Goal: Information Seeking & Learning: Learn about a topic

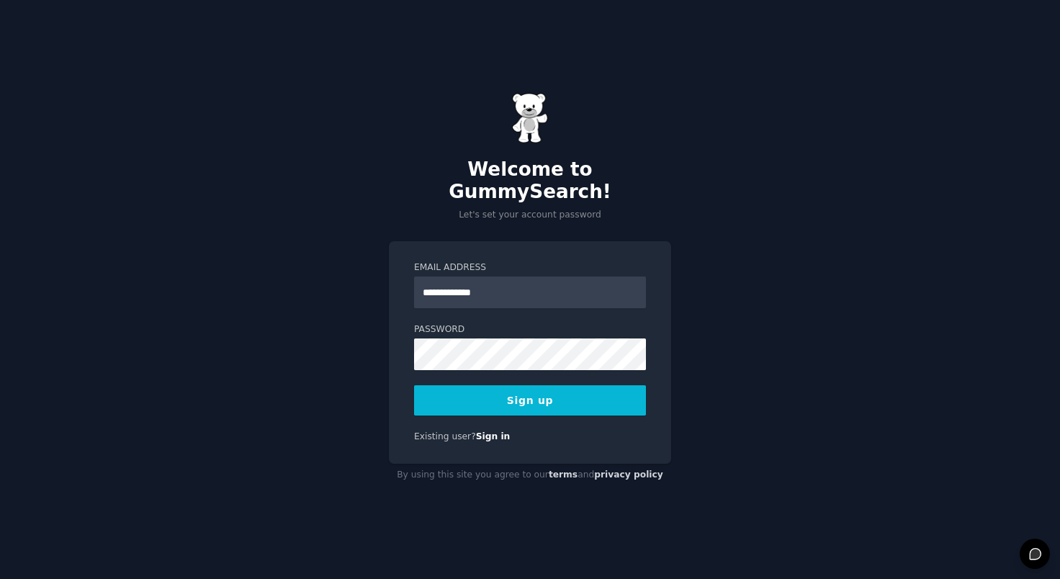
type input "**********"
click at [414, 385] on button "Sign up" at bounding box center [530, 400] width 232 height 30
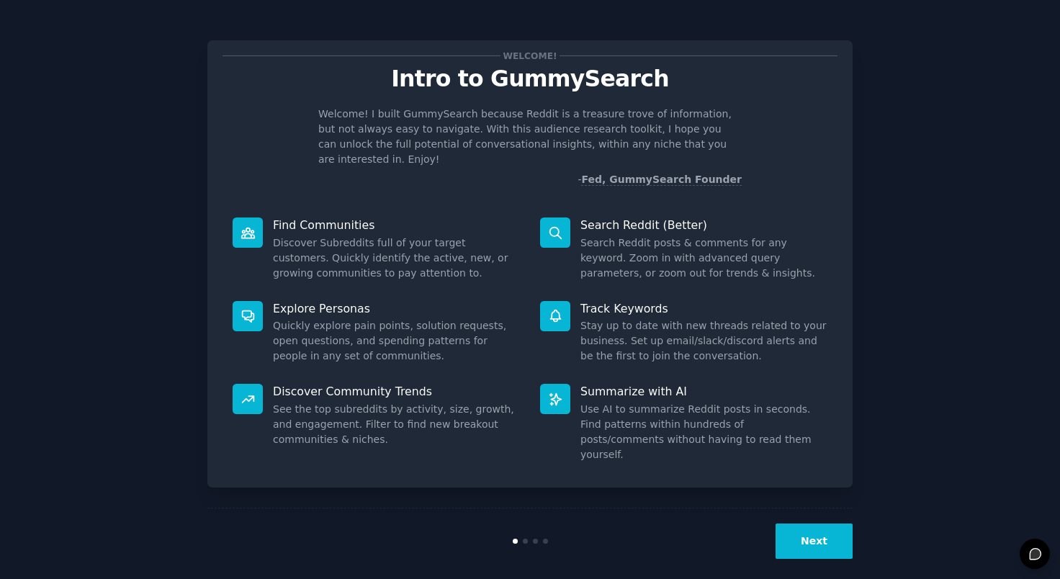
click at [801, 529] on button "Next" at bounding box center [814, 541] width 77 height 35
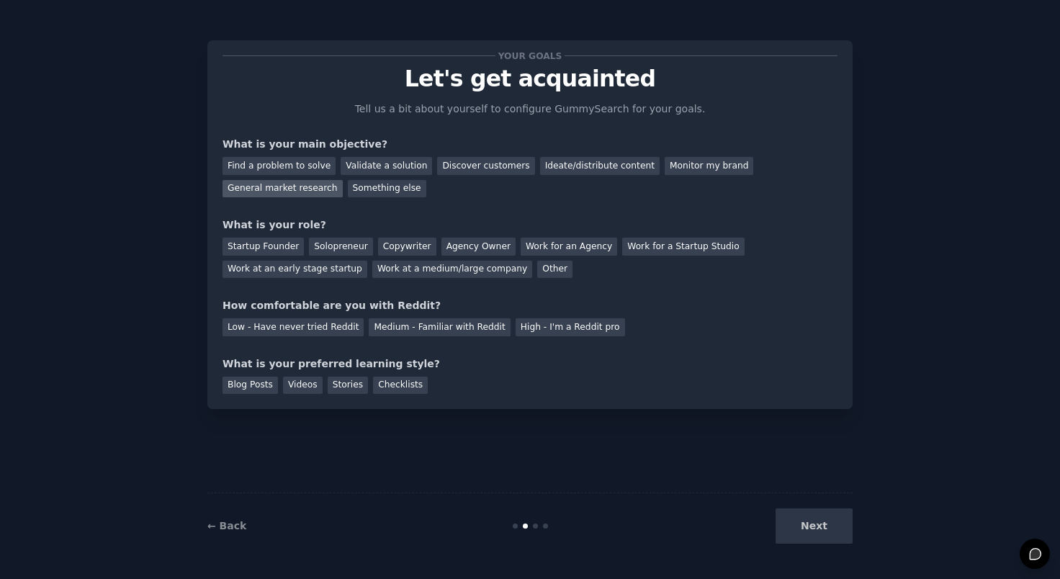
click at [316, 190] on div "General market research" at bounding box center [283, 189] width 120 height 18
click at [390, 245] on div "Copywriter" at bounding box center [407, 247] width 58 height 18
click at [444, 330] on div "Medium - Familiar with Reddit" at bounding box center [439, 327] width 141 height 18
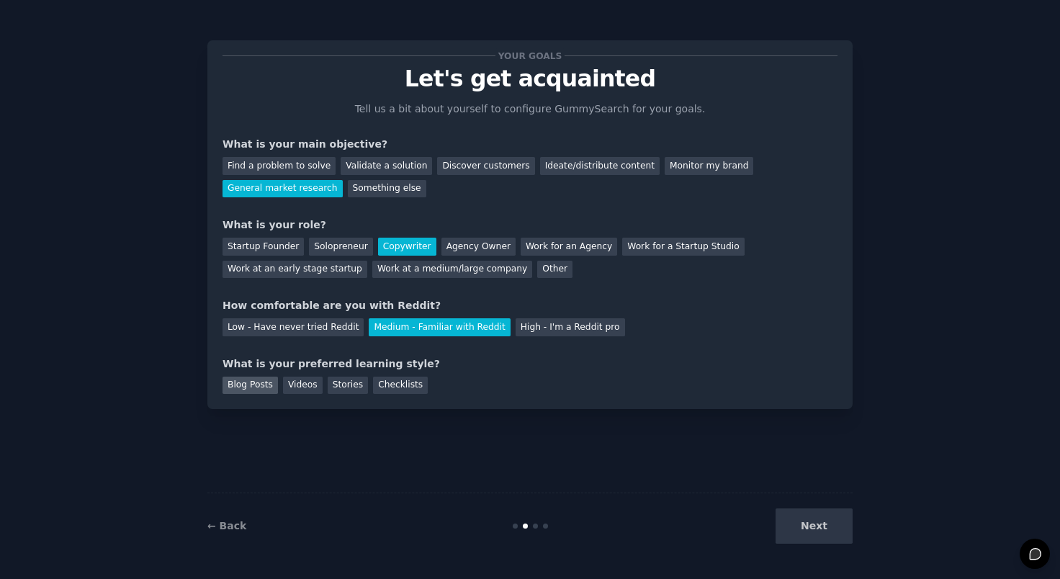
click at [251, 389] on div "Blog Posts" at bounding box center [250, 386] width 55 height 18
click at [309, 386] on div "Videos" at bounding box center [303, 386] width 40 height 18
click at [815, 529] on button "Next" at bounding box center [814, 526] width 77 height 35
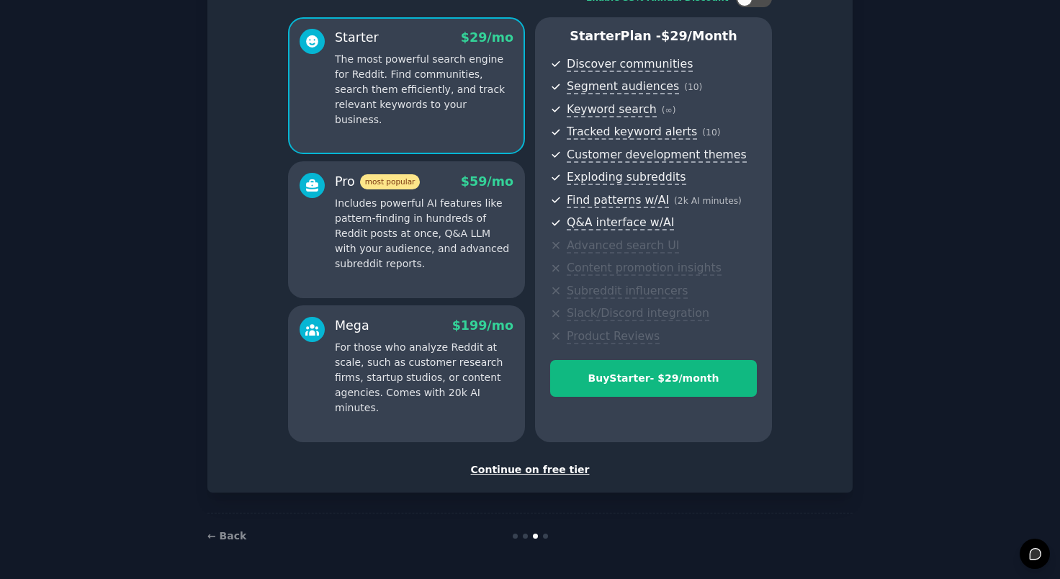
scroll to position [93, 0]
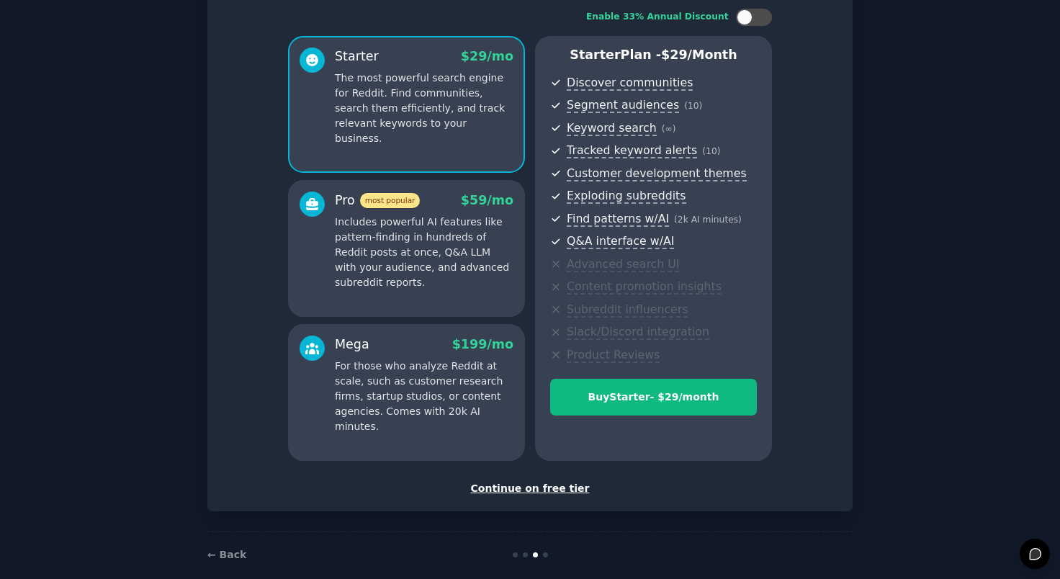
click at [503, 486] on div "Continue on free tier" at bounding box center [530, 488] width 615 height 15
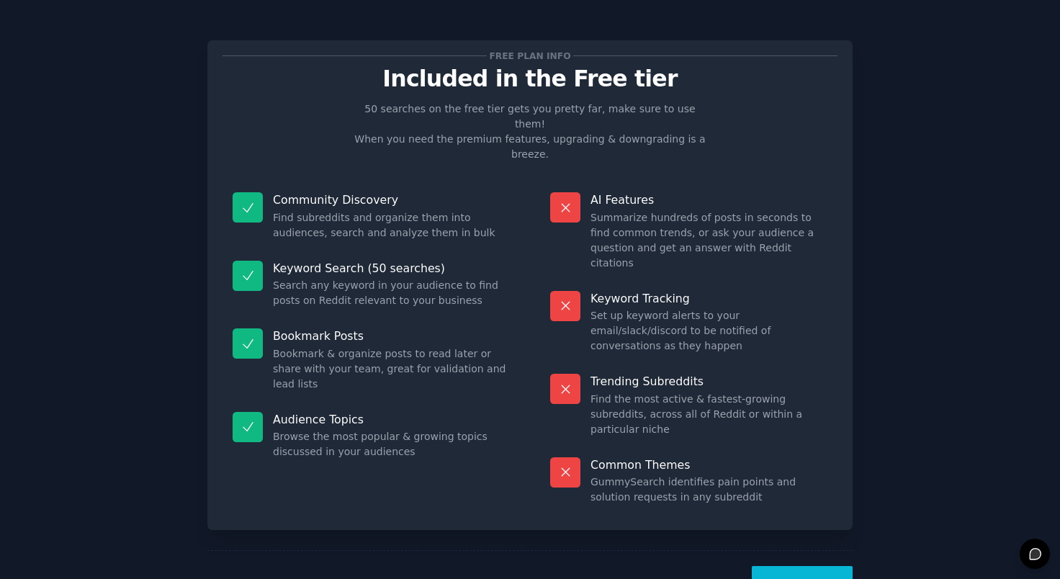
click at [797, 566] on button "Let's Go!" at bounding box center [802, 583] width 101 height 35
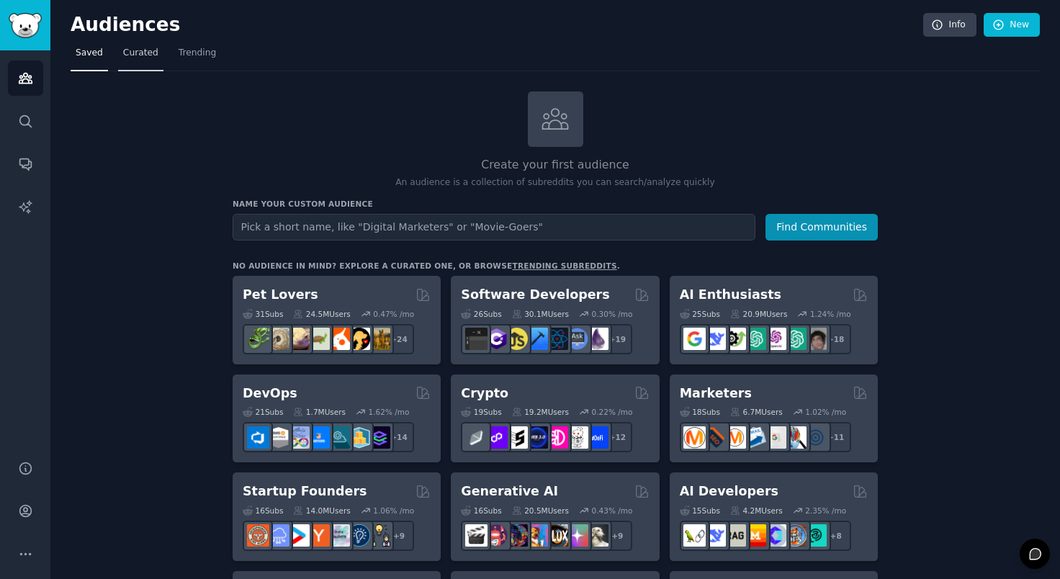
click at [142, 62] on link "Curated" at bounding box center [140, 57] width 45 height 30
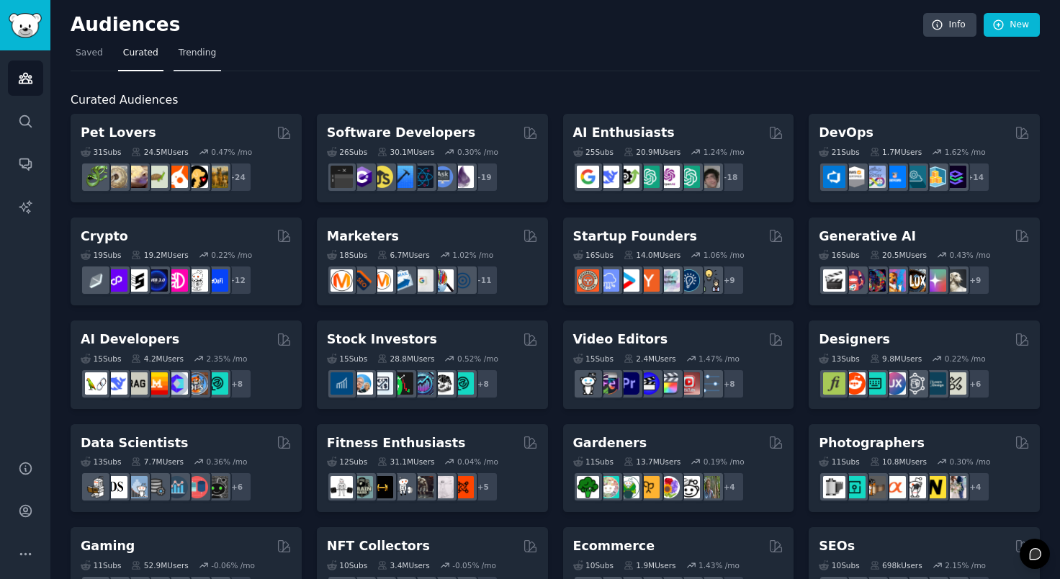
click at [190, 58] on span "Trending" at bounding box center [197, 53] width 37 height 13
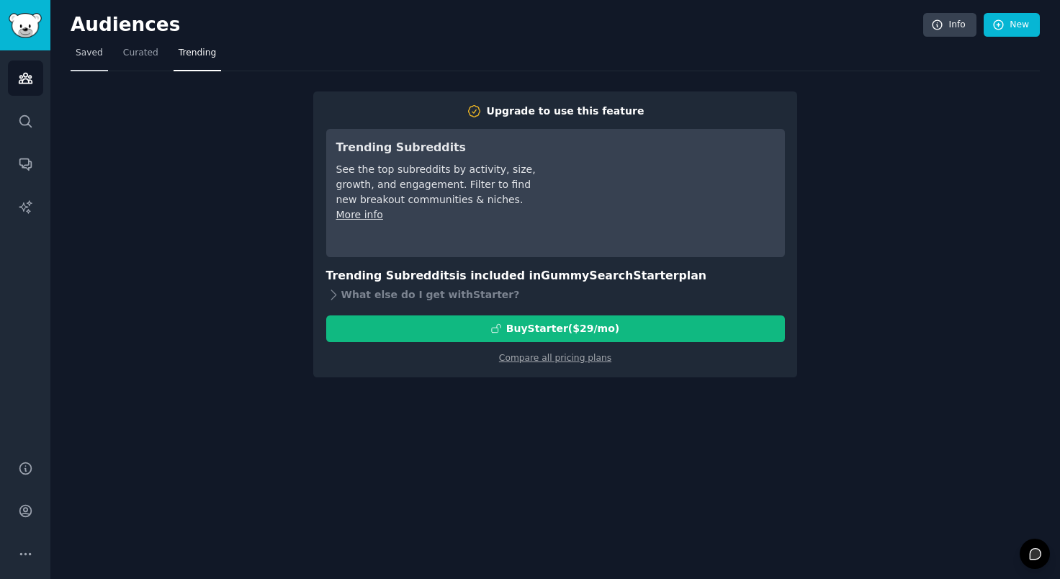
click at [102, 56] on link "Saved" at bounding box center [89, 57] width 37 height 30
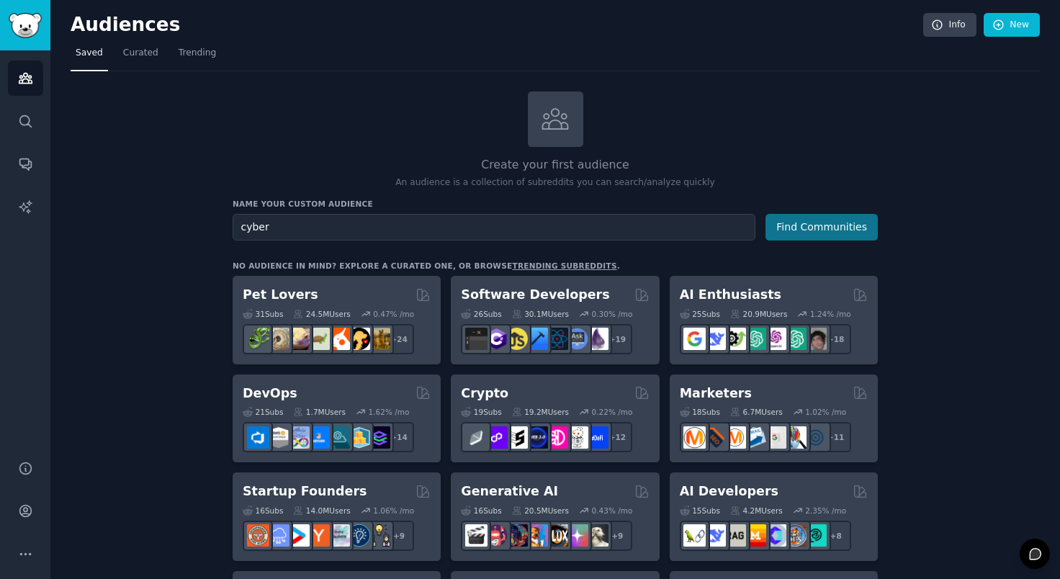
type input "cyber"
click at [836, 227] on button "Find Communities" at bounding box center [822, 227] width 112 height 27
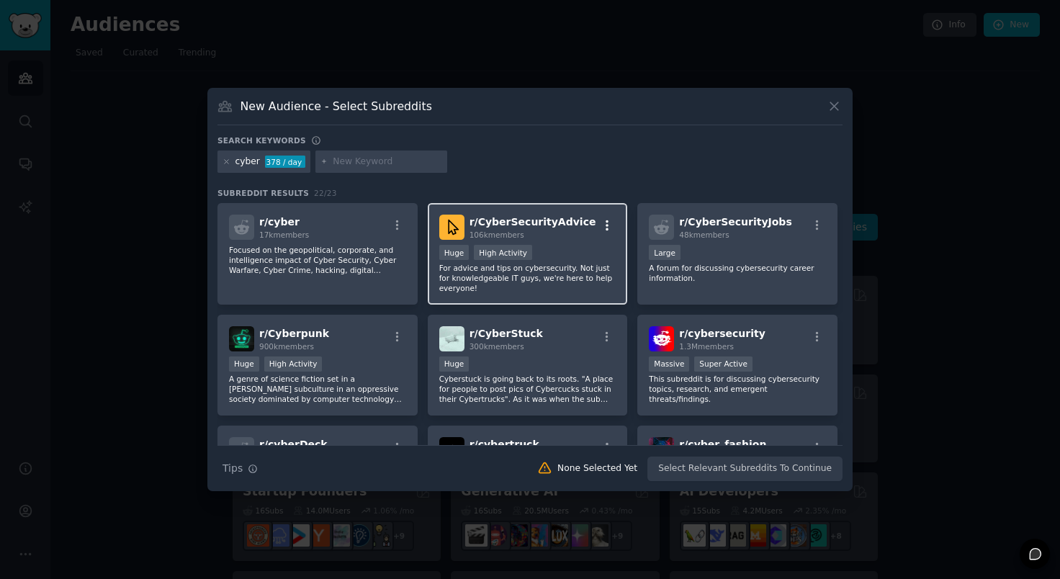
click at [602, 226] on icon "button" at bounding box center [607, 225] width 13 height 13
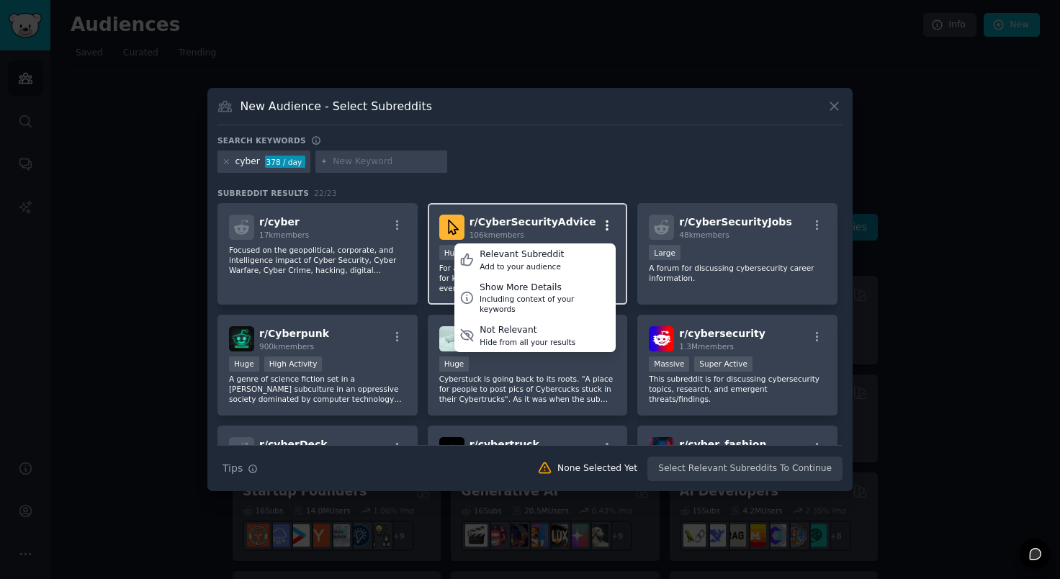
click at [606, 225] on icon "button" at bounding box center [607, 225] width 13 height 13
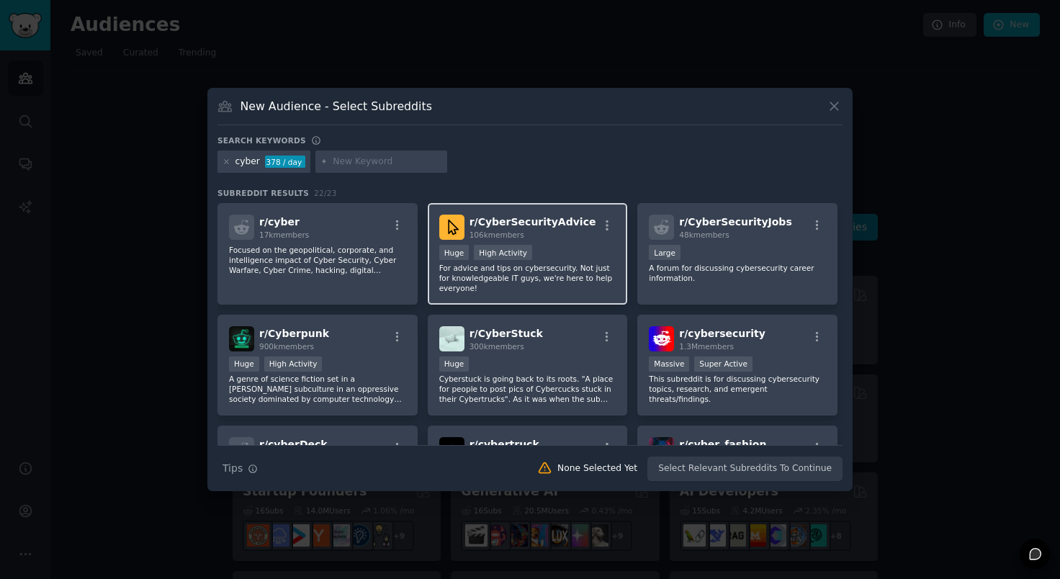
click at [529, 219] on span "r/ CyberSecurityAdvice" at bounding box center [533, 222] width 127 height 12
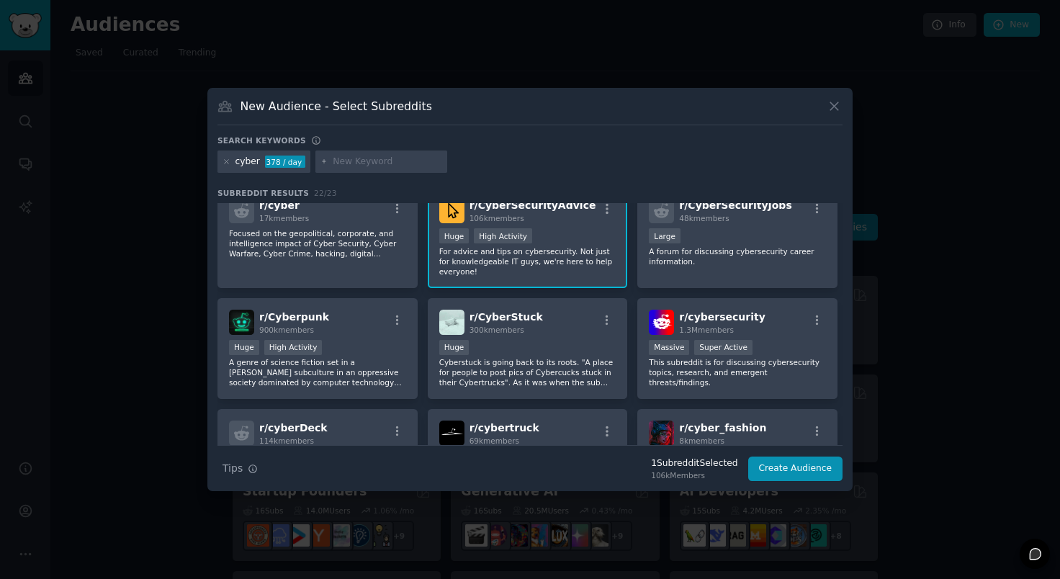
scroll to position [15, 0]
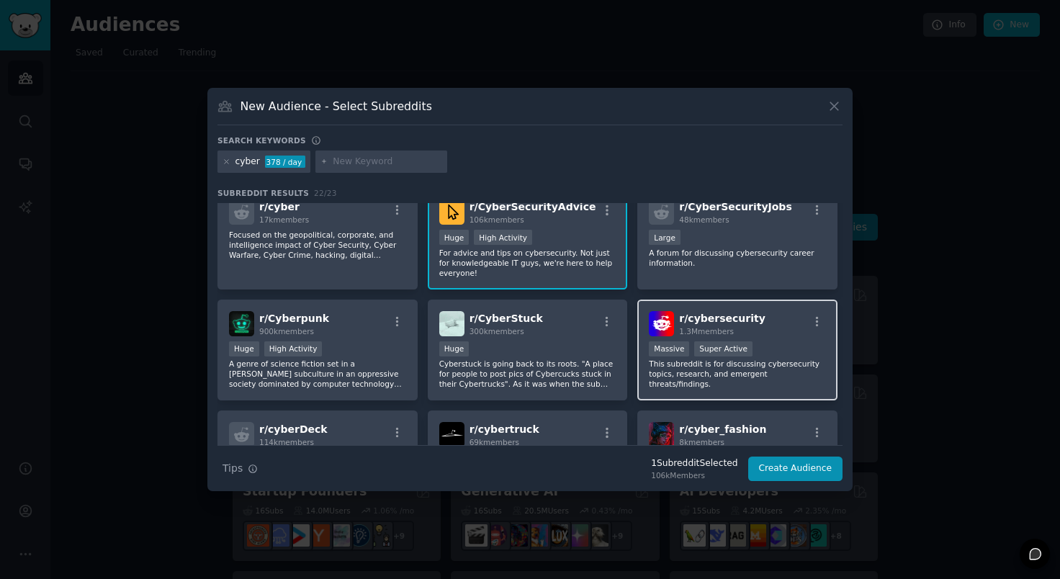
click at [710, 373] on p "This subreddit is for discussing cybersecurity topics, research, and emergent t…" at bounding box center [737, 374] width 177 height 30
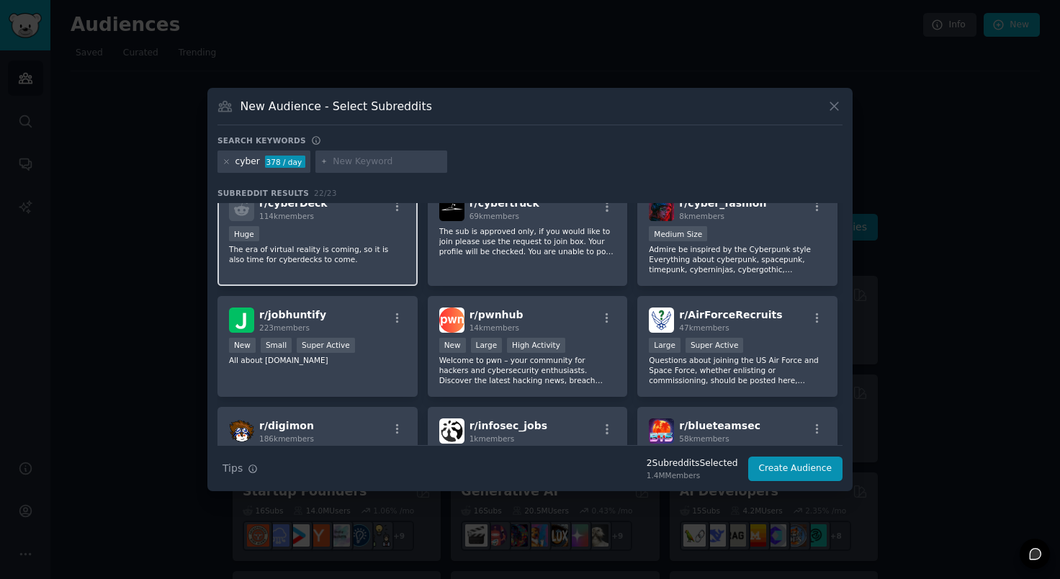
scroll to position [264, 0]
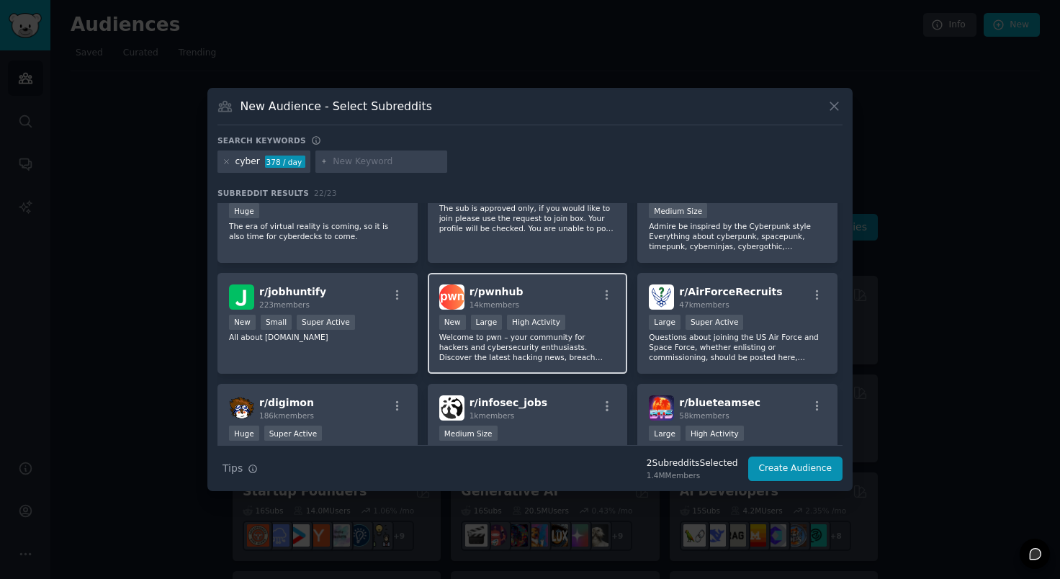
click at [510, 356] on p "Welcome to pwn – your community for hackers and cybersecurity enthusiasts. Disc…" at bounding box center [527, 347] width 177 height 30
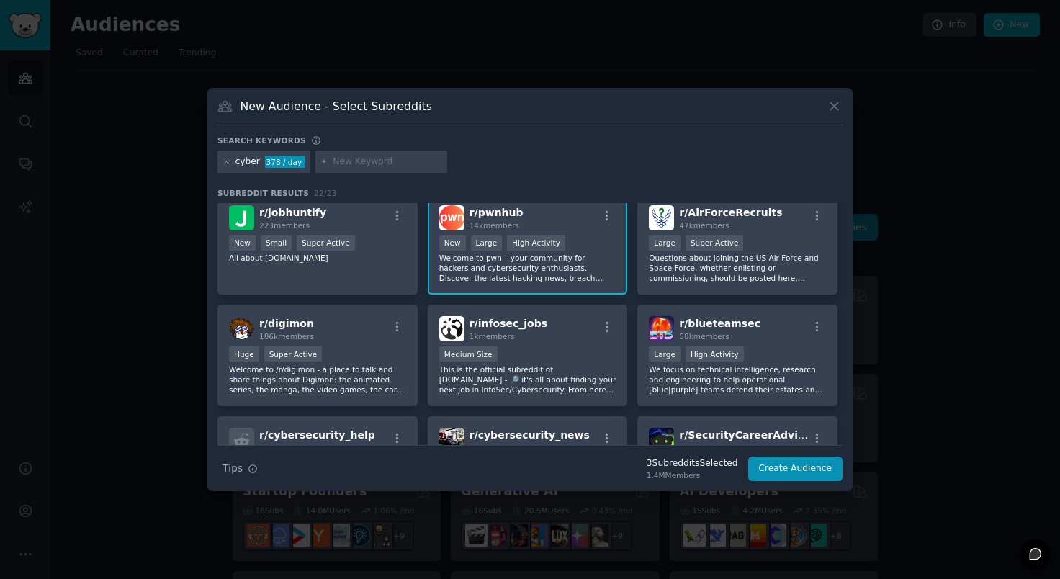
scroll to position [346, 0]
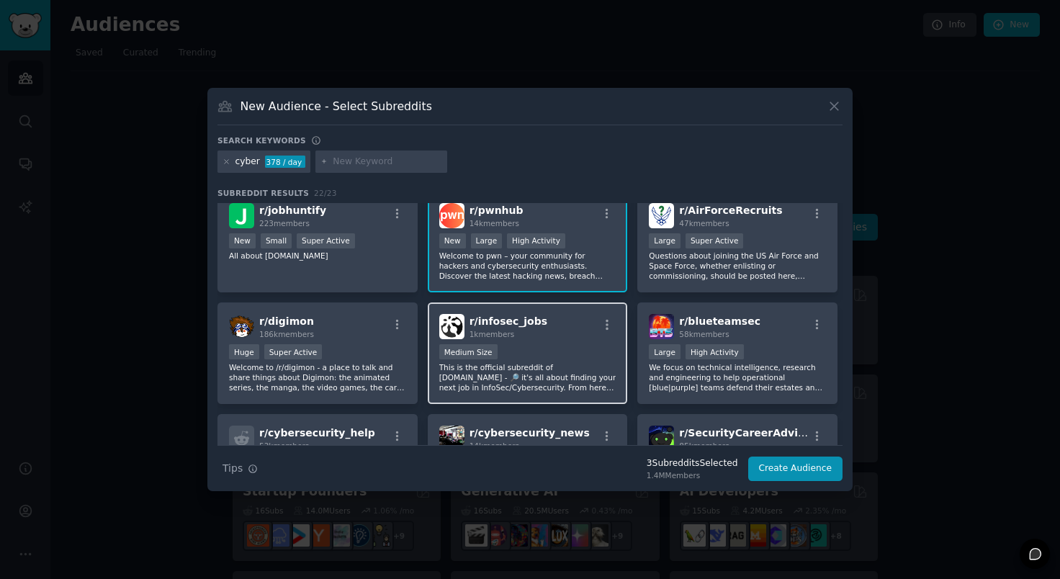
click at [540, 385] on p "This is the official subreddit of isecjobs.com - 🔎 it's all about finding your …" at bounding box center [527, 377] width 177 height 30
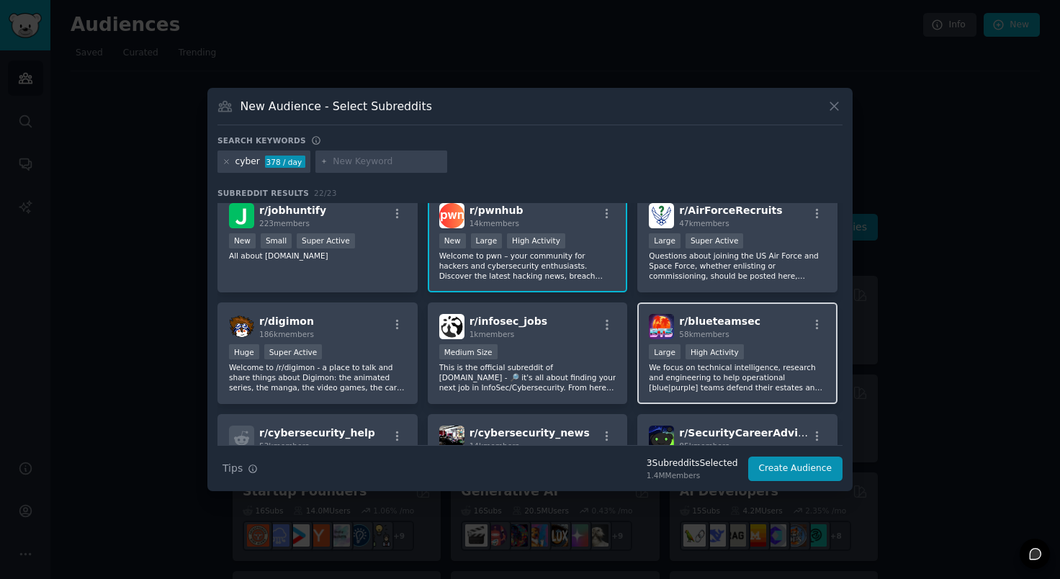
click at [689, 385] on p "We focus on technical intelligence, research and engineering to help operationa…" at bounding box center [737, 377] width 177 height 30
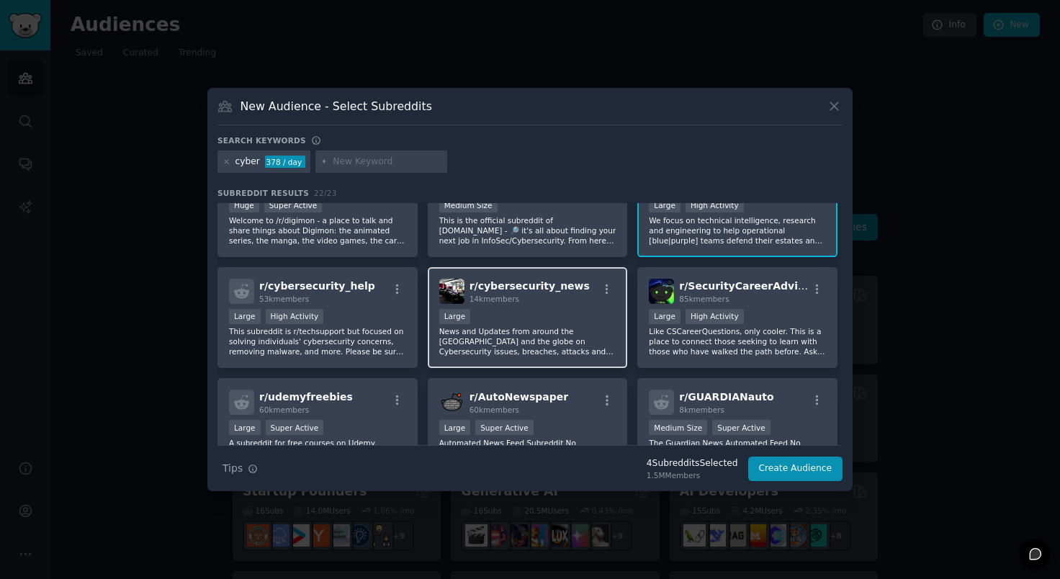
scroll to position [496, 0]
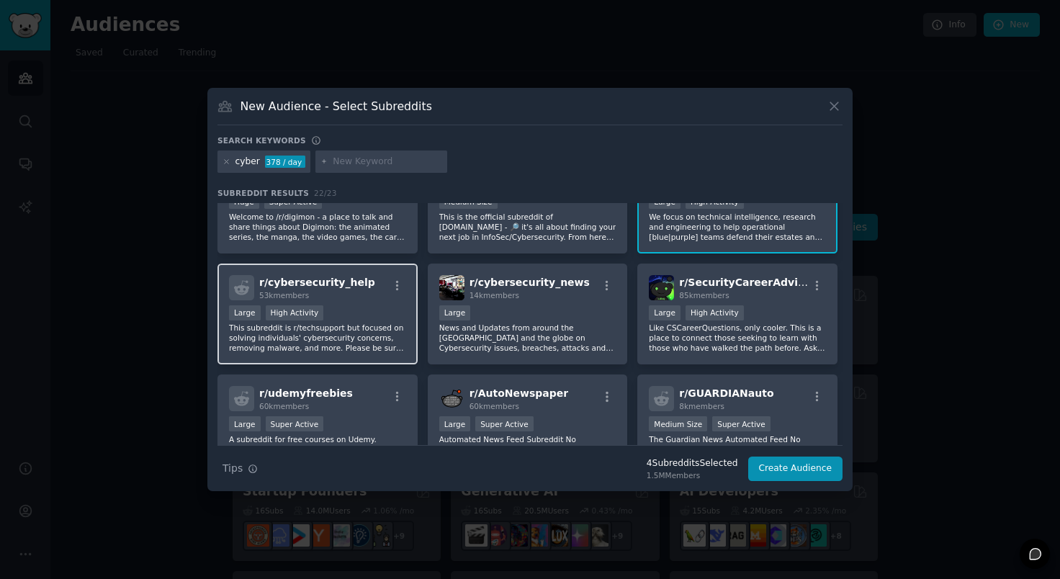
click at [364, 345] on p "This subreddit is r/techsupport but focused on solving individuals' cybersecuri…" at bounding box center [317, 338] width 177 height 30
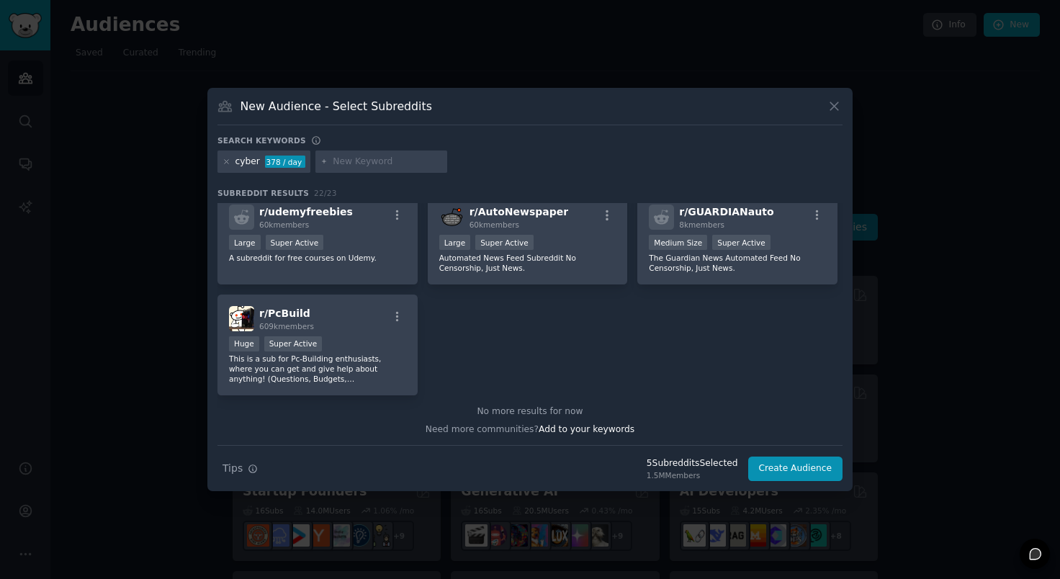
scroll to position [678, 0]
click at [355, 164] on input "text" at bounding box center [387, 162] width 109 height 13
type input "infosec"
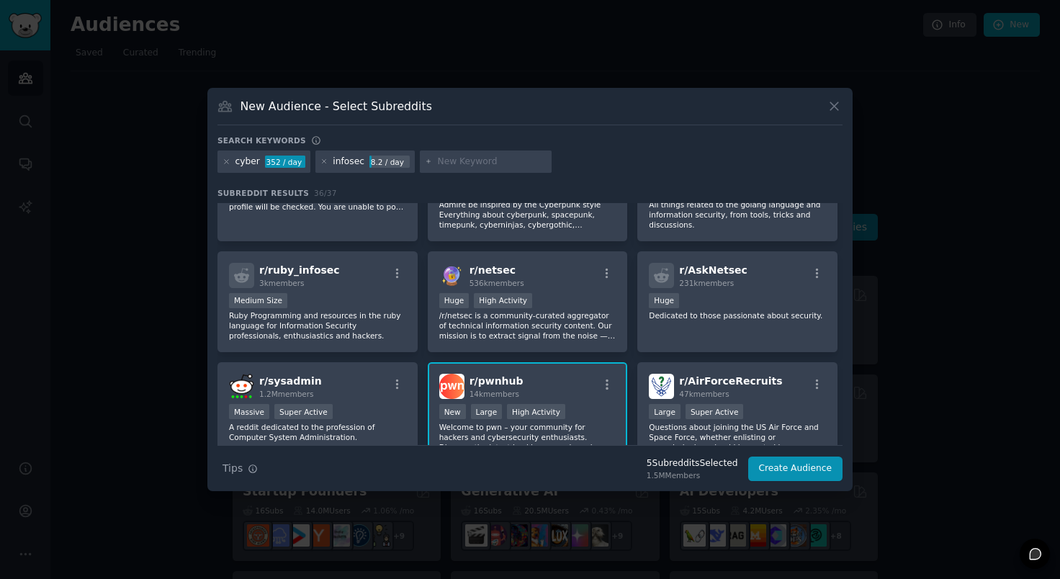
scroll to position [509, 0]
click at [542, 328] on p "/r/netsec is a community-curated aggregator of technical information security c…" at bounding box center [527, 325] width 177 height 30
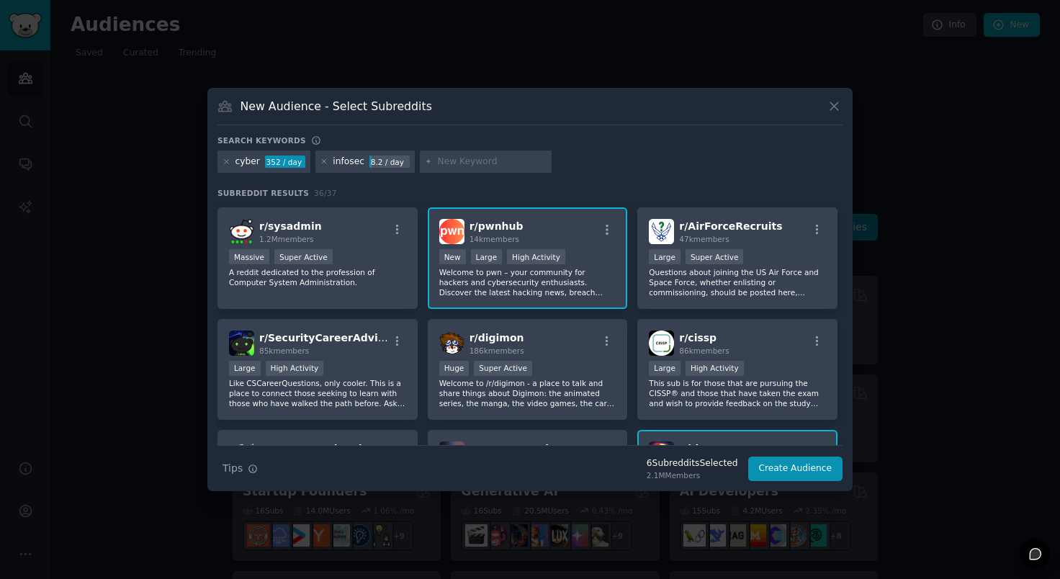
scroll to position [678, 0]
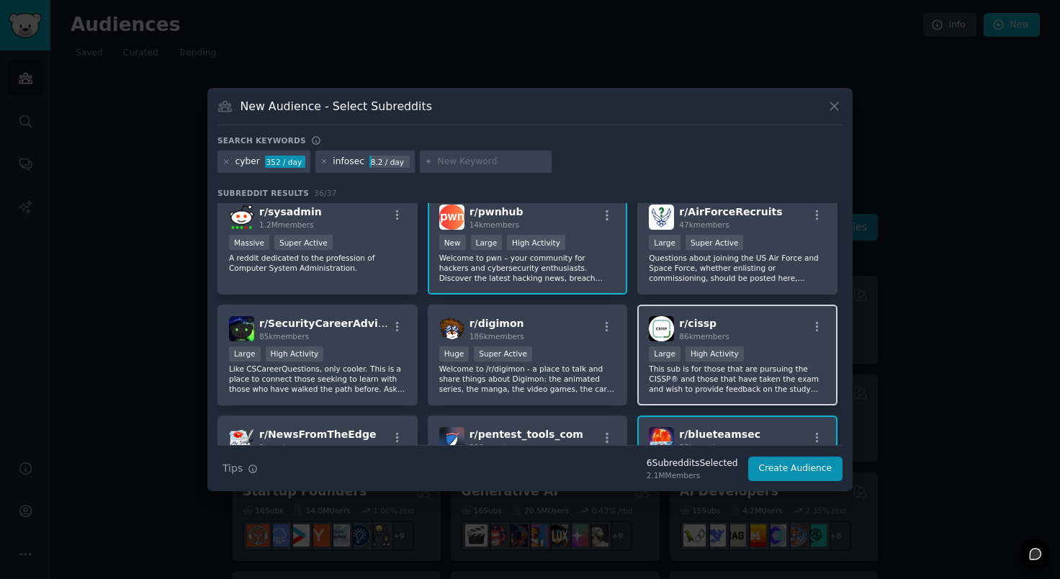
click at [689, 379] on p "This sub is for those that are pursuing the CISSP® and those that have taken th…" at bounding box center [737, 379] width 177 height 30
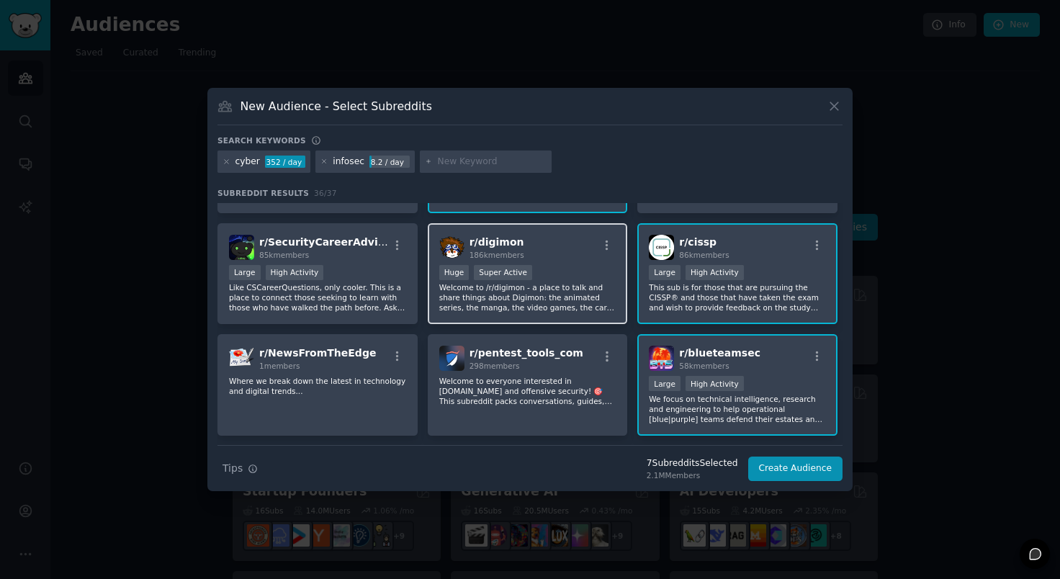
scroll to position [773, 0]
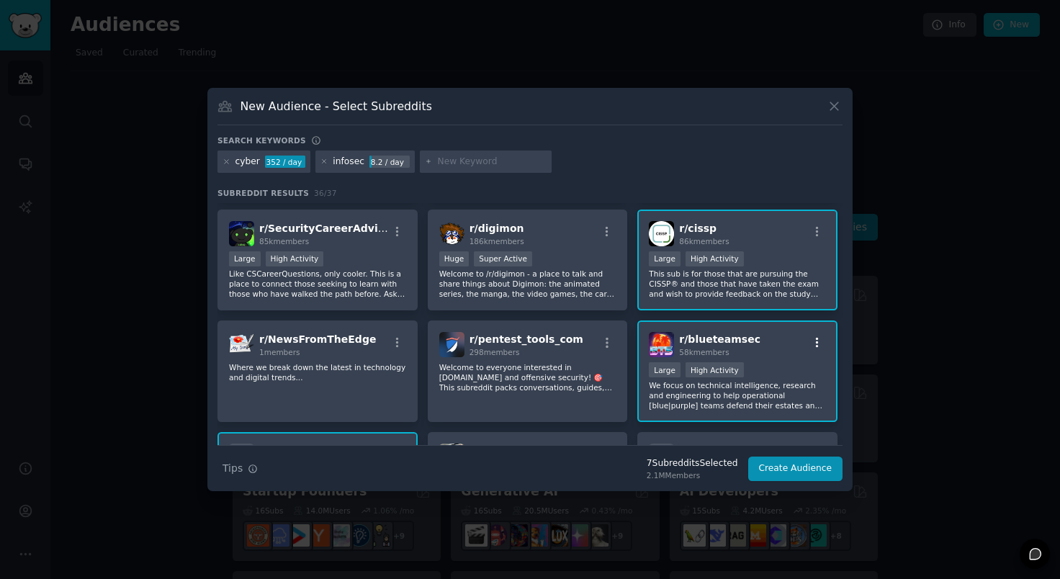
click at [815, 341] on icon "button" at bounding box center [817, 342] width 13 height 13
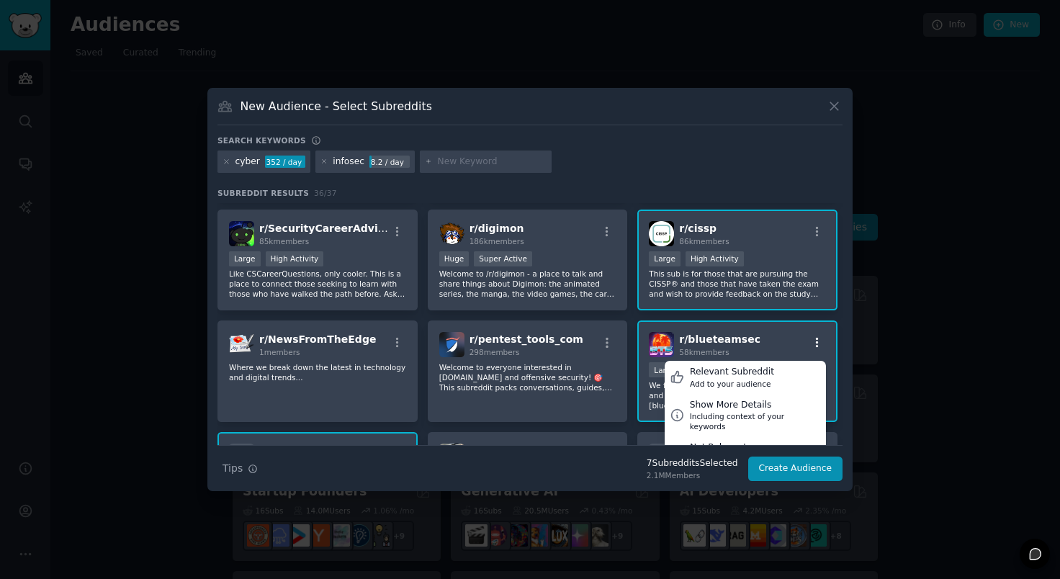
click at [815, 341] on icon "button" at bounding box center [817, 342] width 13 height 13
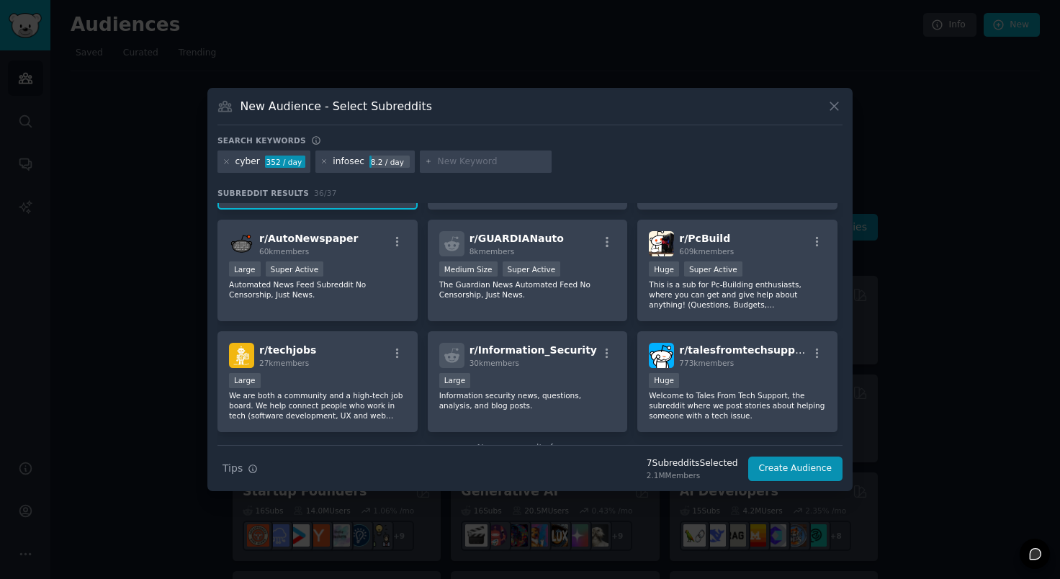
scroll to position [1134, 0]
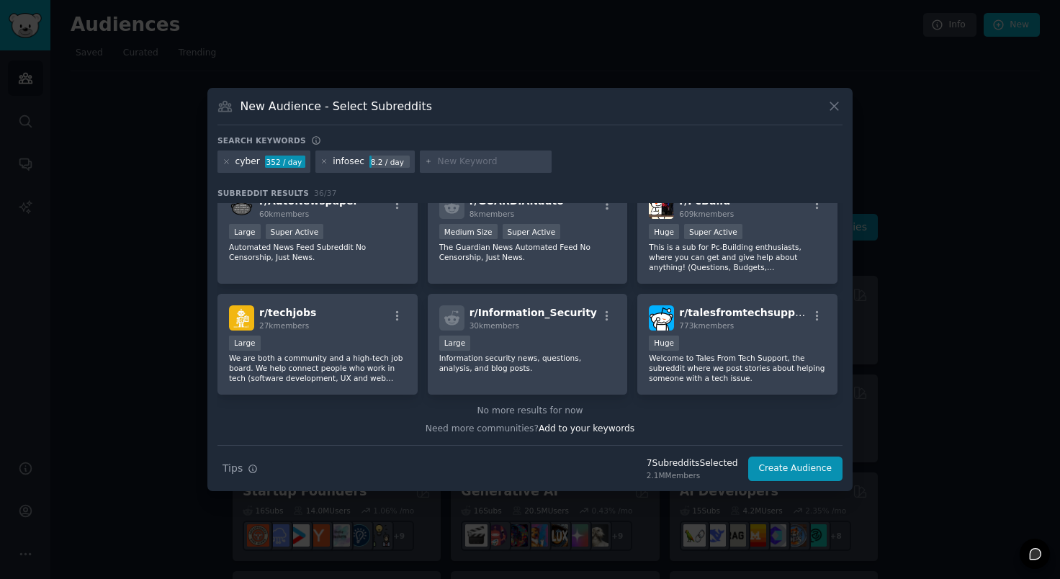
click at [477, 161] on input "text" at bounding box center [491, 162] width 109 height 13
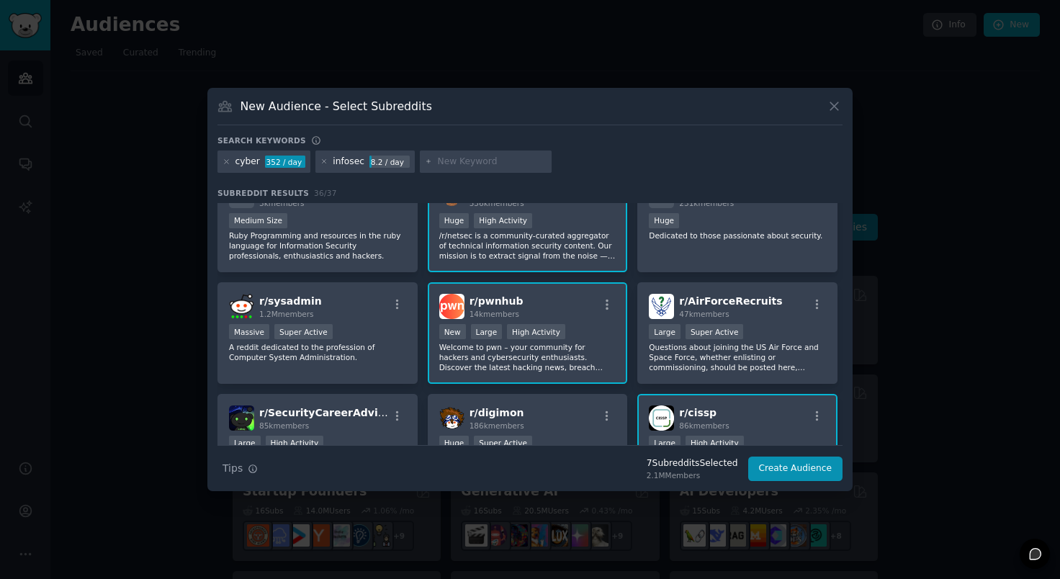
scroll to position [581, 0]
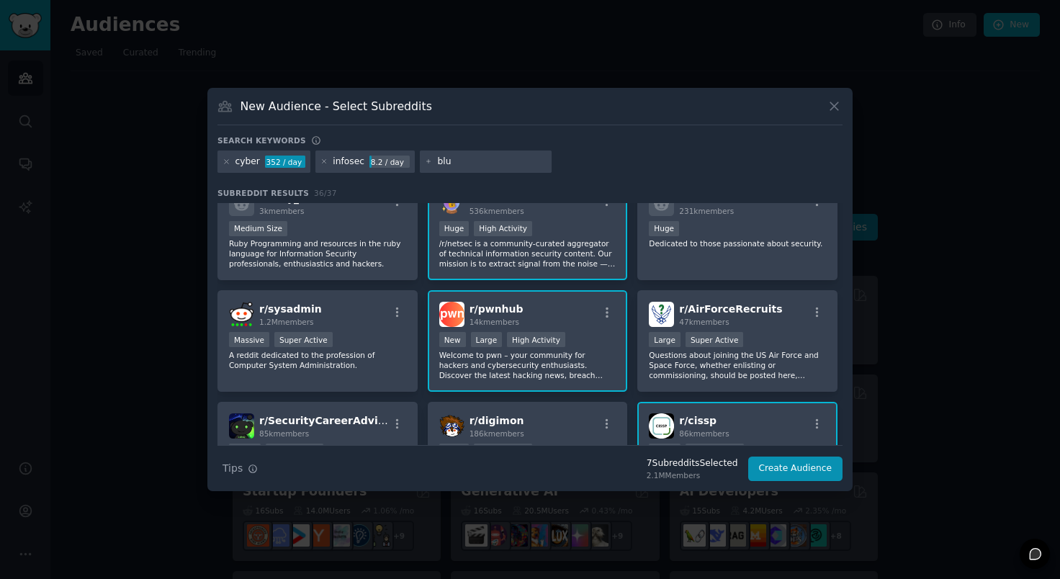
type input "blue"
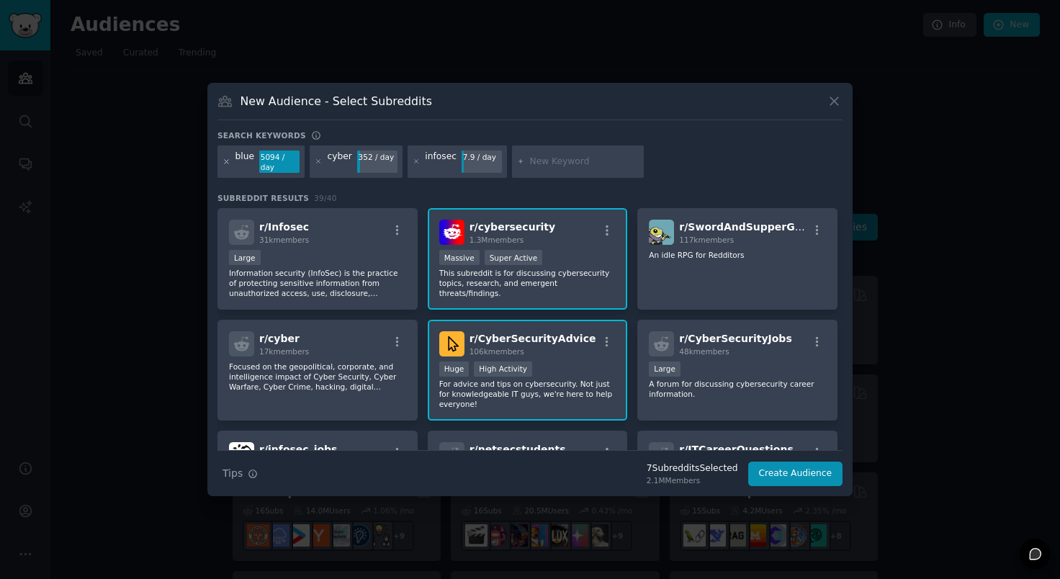
click at [225, 164] on icon at bounding box center [227, 162] width 8 height 8
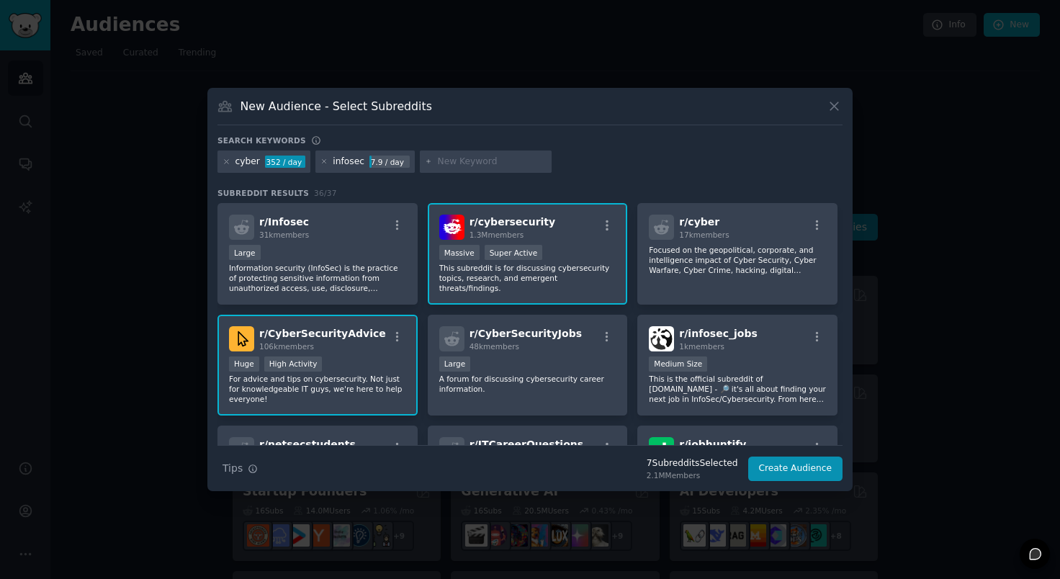
click at [476, 165] on input "text" at bounding box center [491, 162] width 109 height 13
type input "blue team"
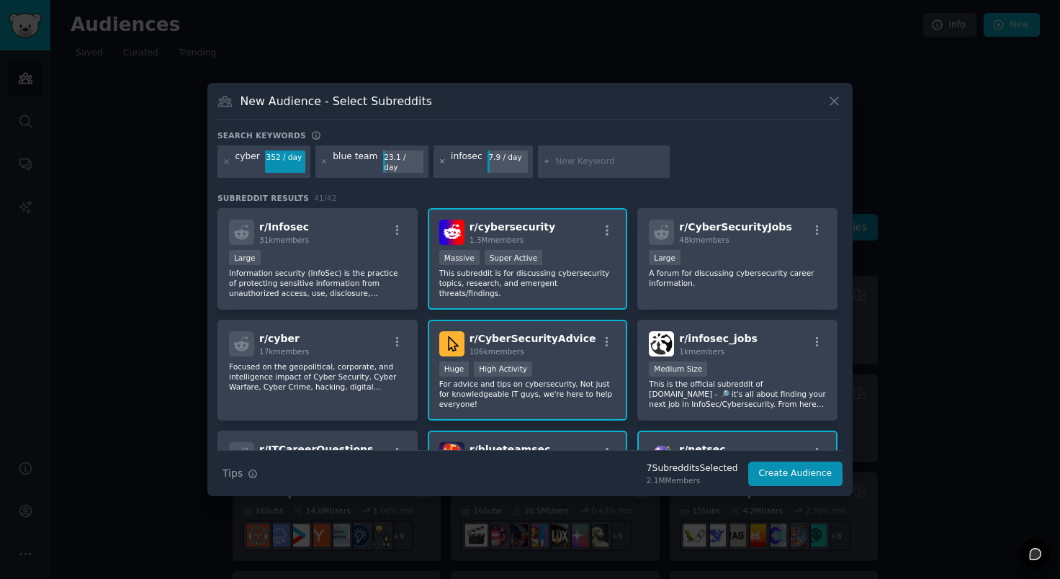
click at [439, 165] on icon at bounding box center [443, 162] width 8 height 8
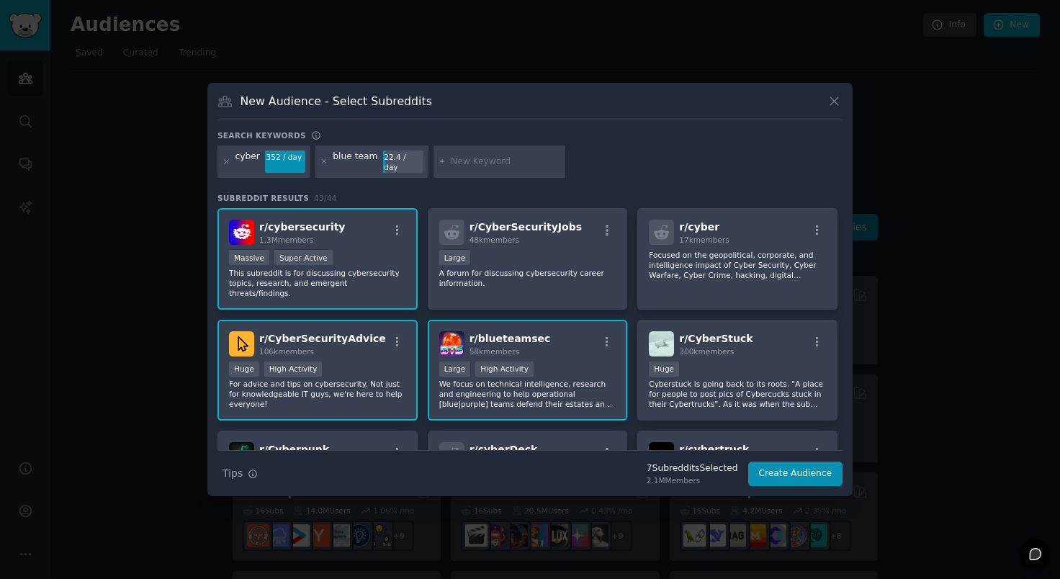
click at [487, 161] on input "text" at bounding box center [505, 162] width 109 height 13
type input "cybersecurity"
click at [227, 163] on icon at bounding box center [227, 162] width 8 height 8
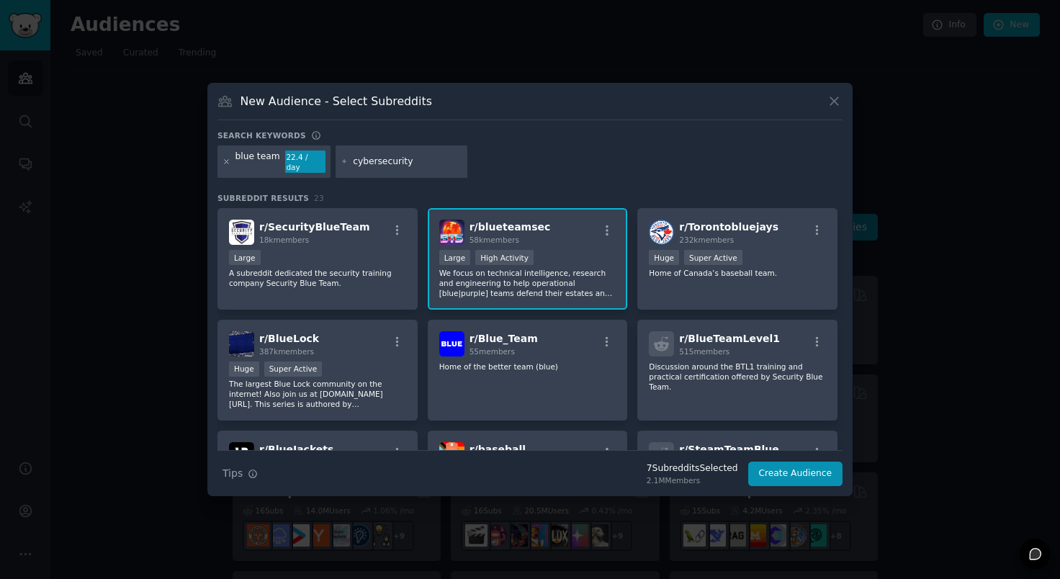
click at [226, 163] on icon at bounding box center [227, 162] width 8 height 8
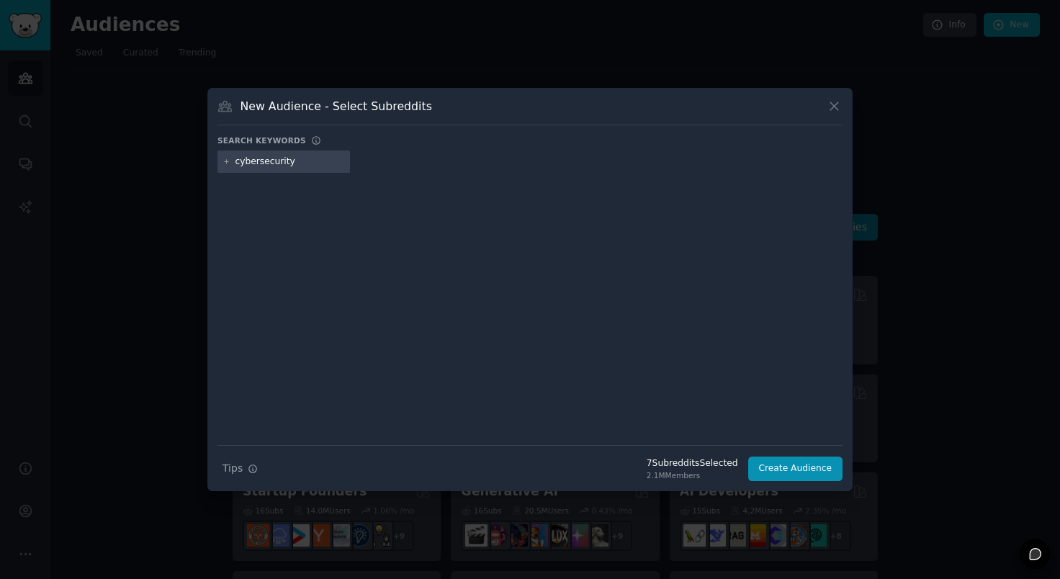
click at [290, 160] on input "cybersecurity" at bounding box center [290, 162] width 109 height 13
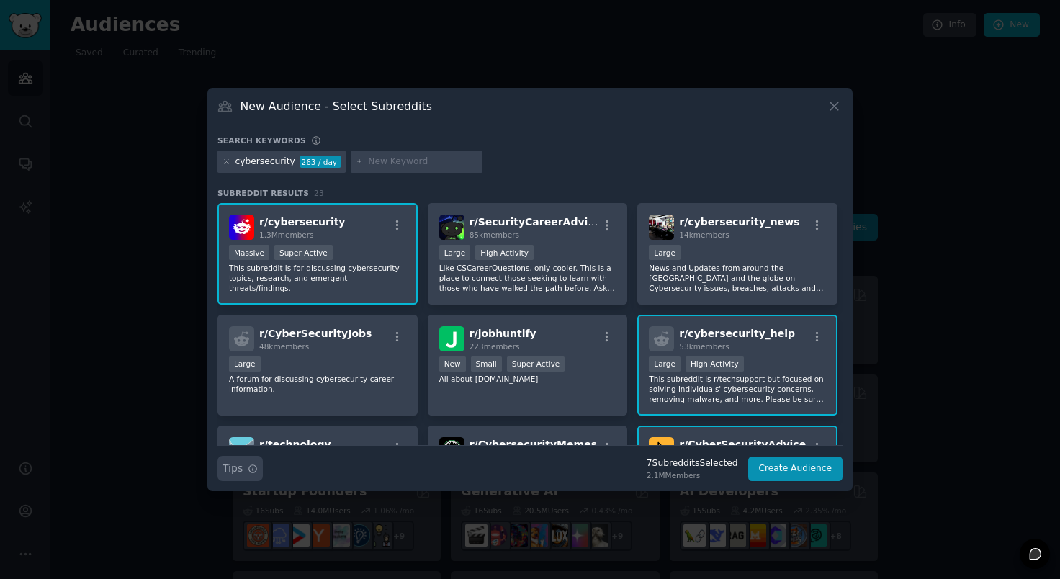
click at [253, 468] on icon "button" at bounding box center [253, 469] width 10 height 10
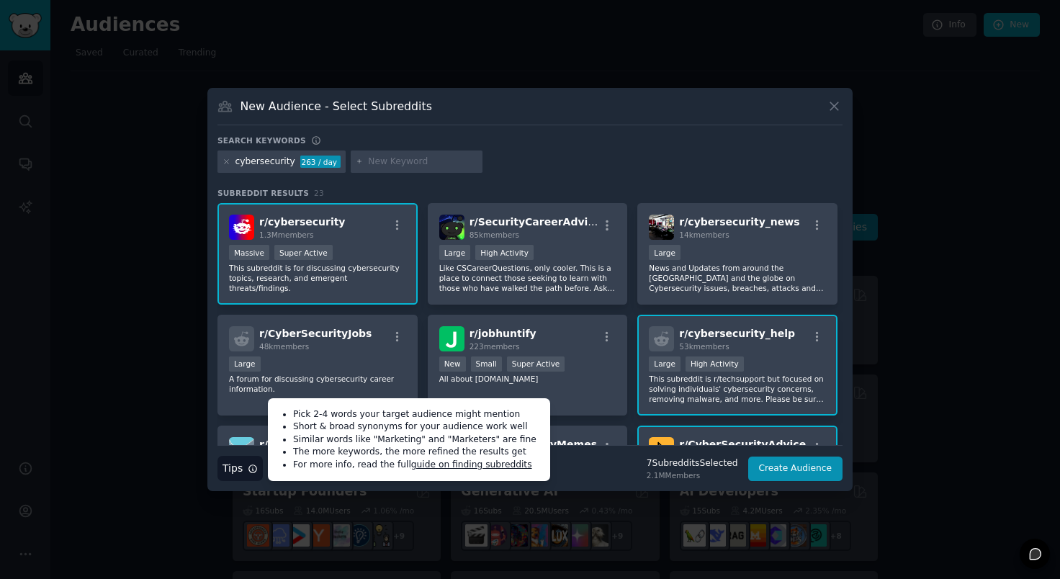
click at [609, 166] on div "cybersecurity 263 / day" at bounding box center [530, 165] width 625 height 28
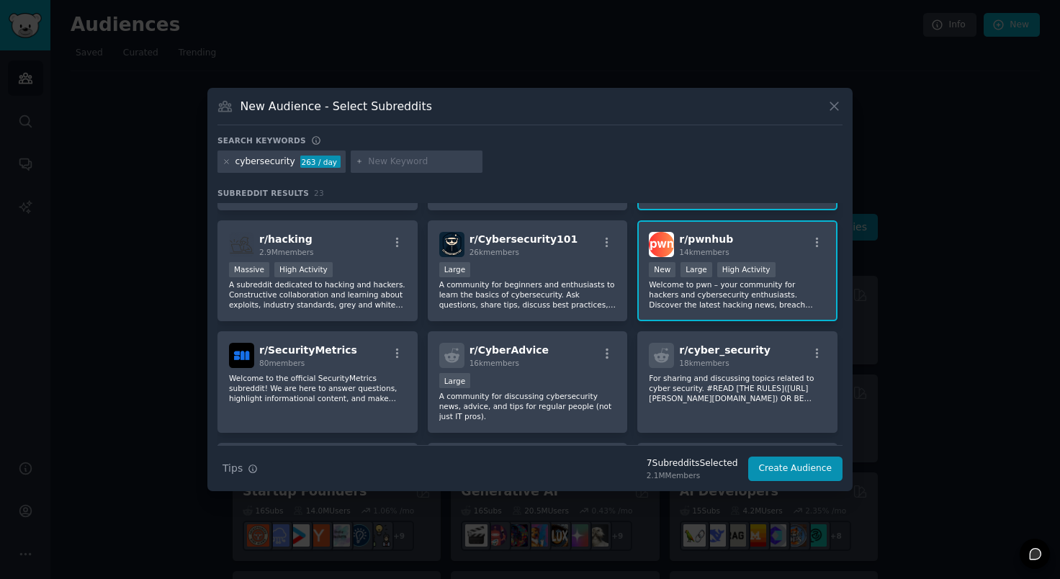
scroll to position [321, 0]
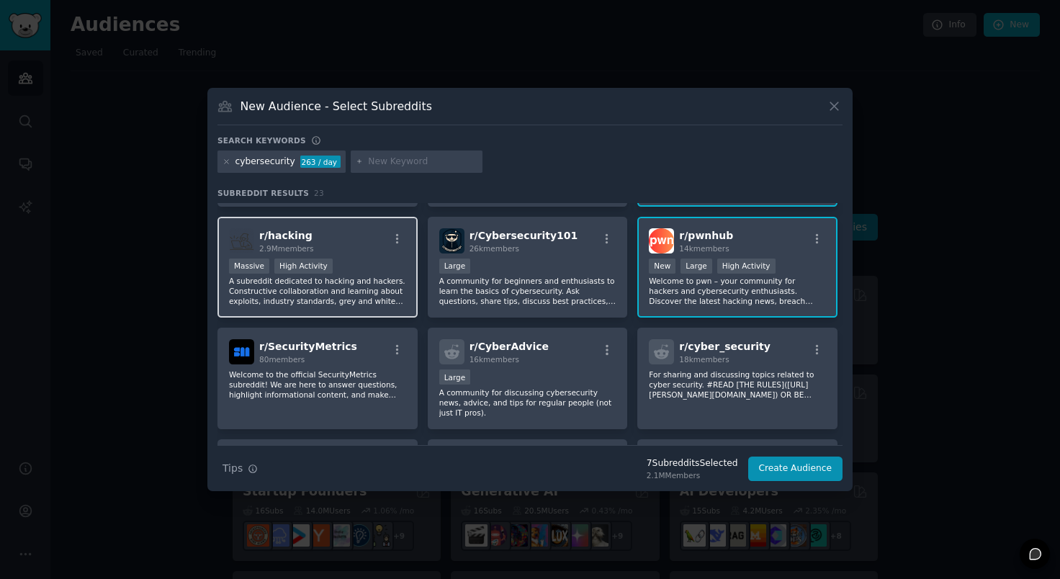
click at [318, 305] on p "A subreddit dedicated to hacking and hackers. Constructive collaboration and le…" at bounding box center [317, 291] width 177 height 30
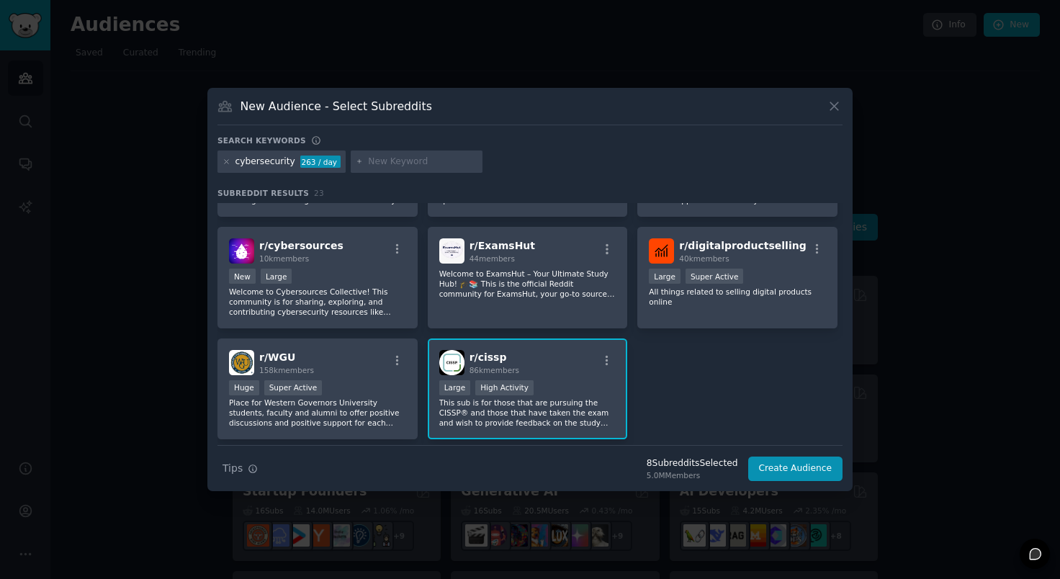
scroll to position [645, 0]
click at [386, 305] on p "Welcome to Cybersources Collective! This community is for sharing, exploring, a…" at bounding box center [317, 301] width 177 height 30
click at [375, 166] on input "text" at bounding box center [422, 162] width 109 height 13
type input "hacking"
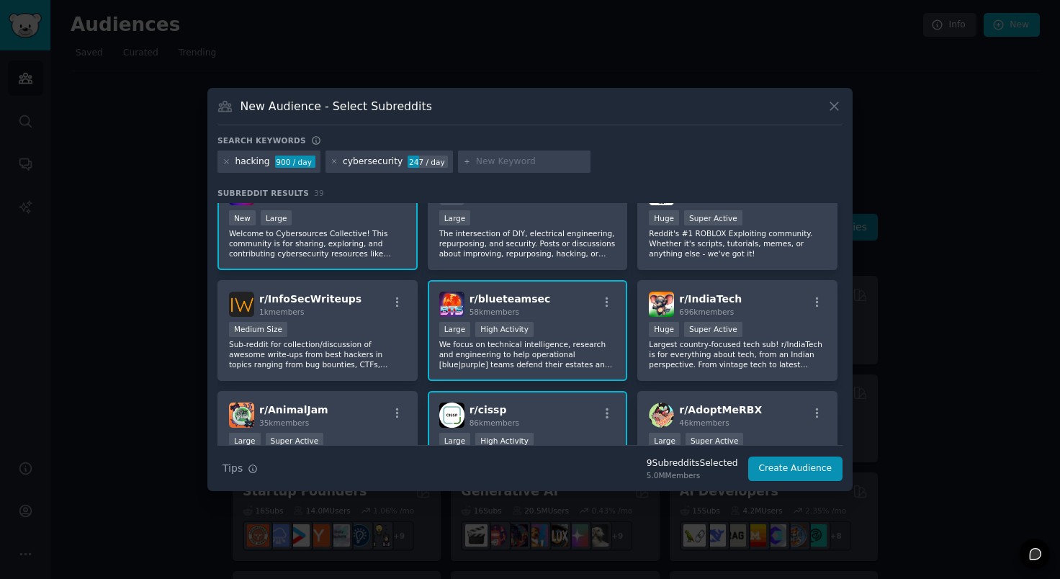
scroll to position [1153, 0]
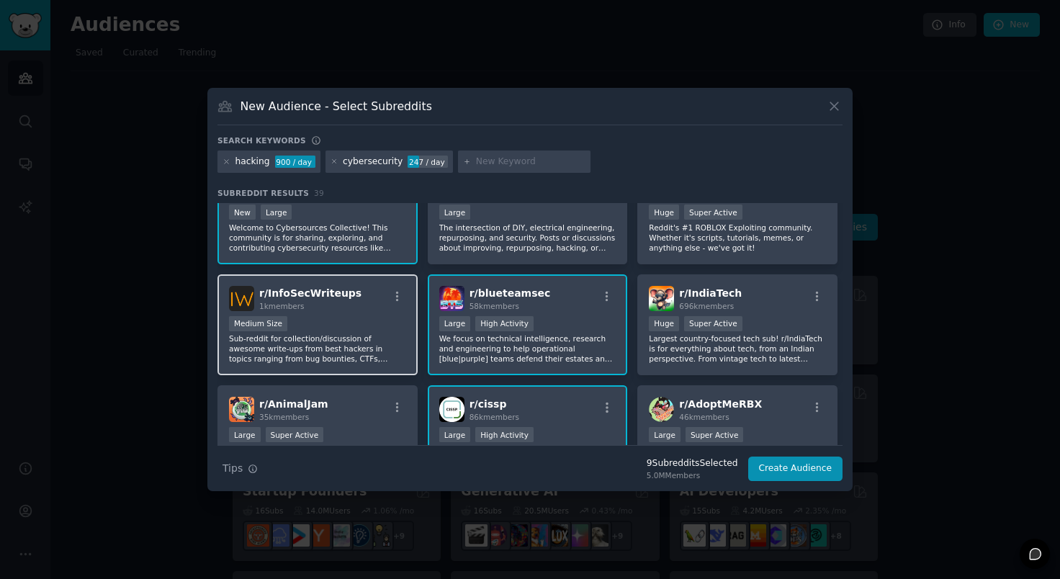
click at [341, 354] on p "Sub-reddit for collection/discussion of awesome write-ups from best hackers in …" at bounding box center [317, 348] width 177 height 30
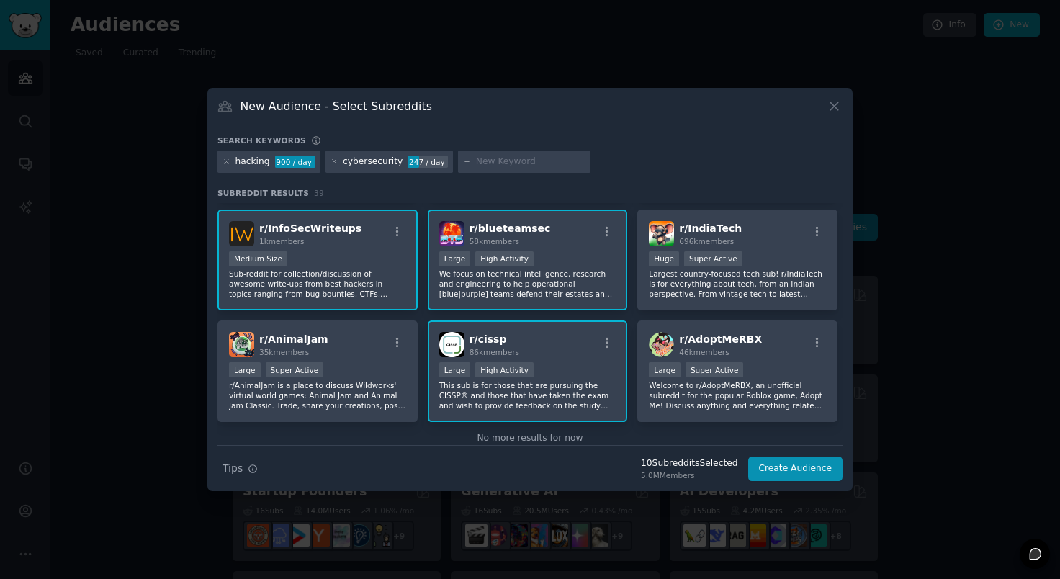
scroll to position [1245, 0]
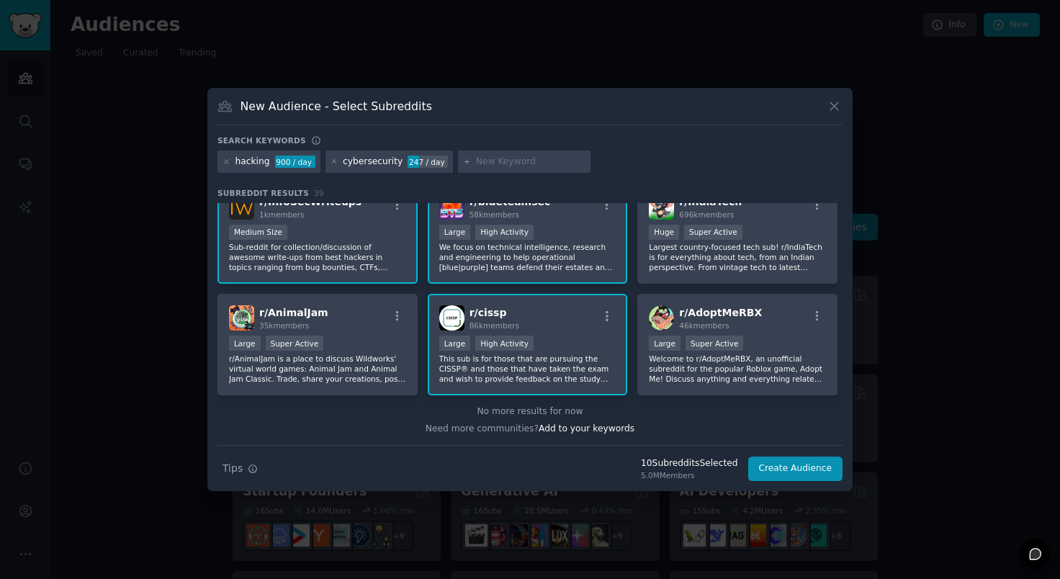
click at [501, 169] on div at bounding box center [524, 162] width 133 height 23
click at [509, 157] on input "text" at bounding box center [530, 162] width 109 height 13
type input "threat"
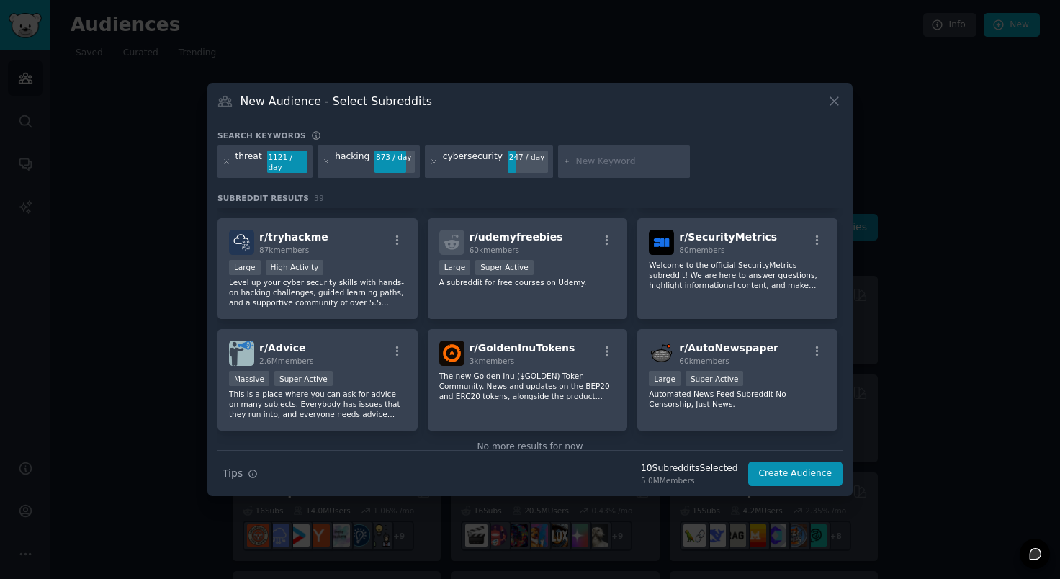
scroll to position [1235, 0]
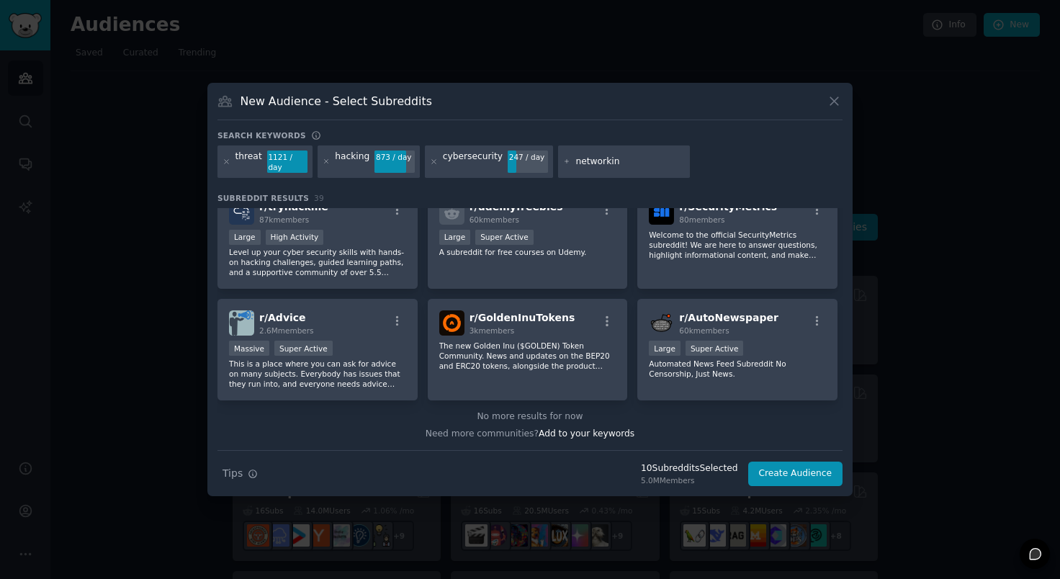
type input "networking"
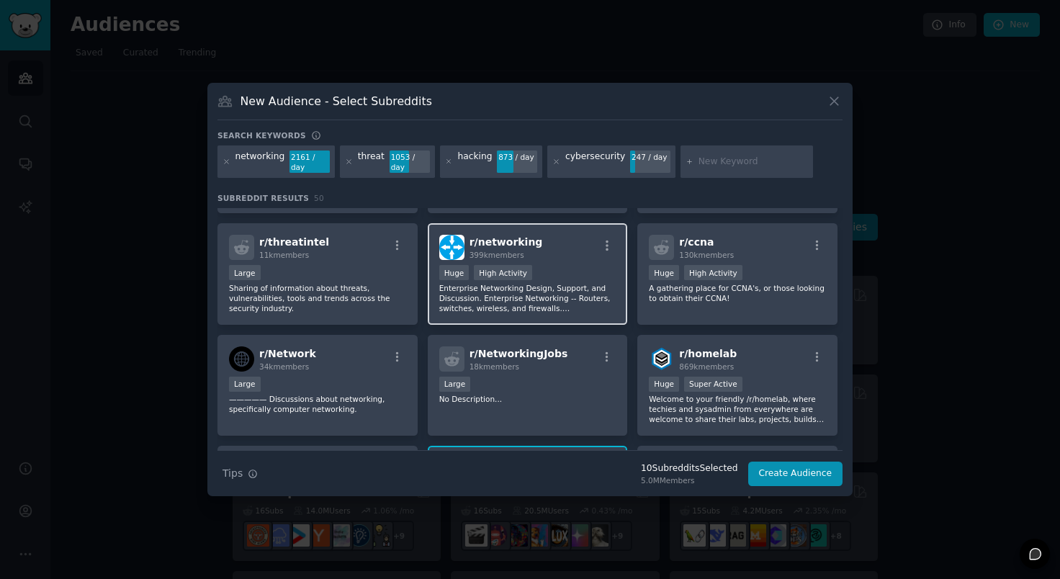
scroll to position [431, 0]
click at [583, 297] on p "Enterprise Networking Design, Support, and Discussion. Enterprise Networking --…" at bounding box center [527, 297] width 177 height 30
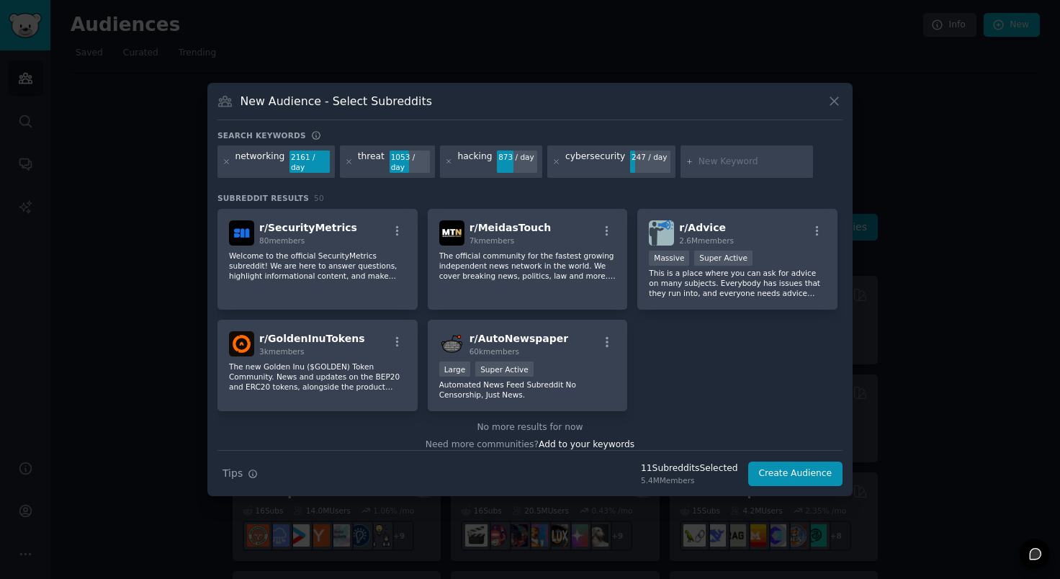
scroll to position [1680, 0]
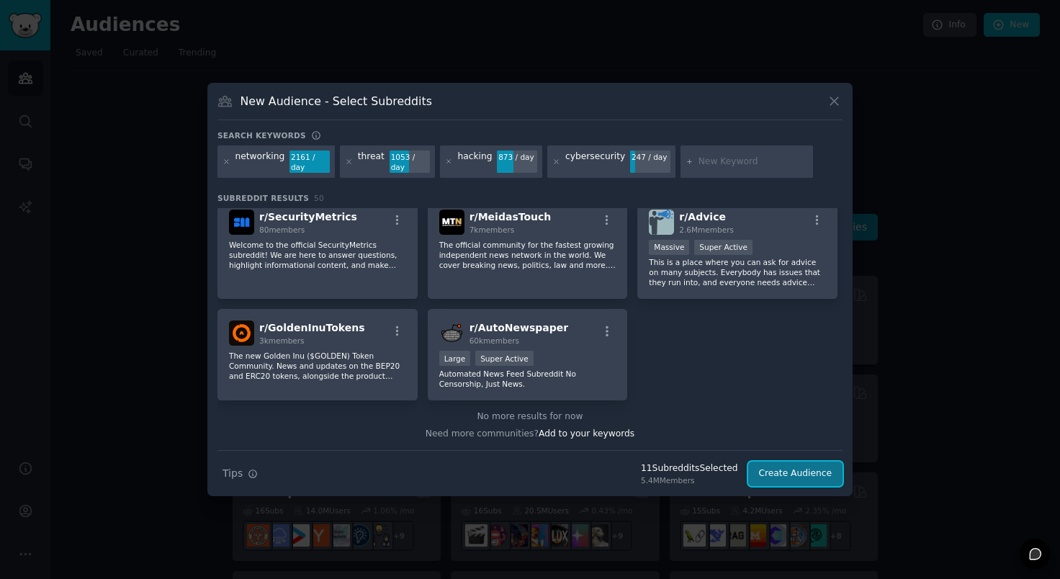
click at [797, 470] on button "Create Audience" at bounding box center [795, 474] width 95 height 24
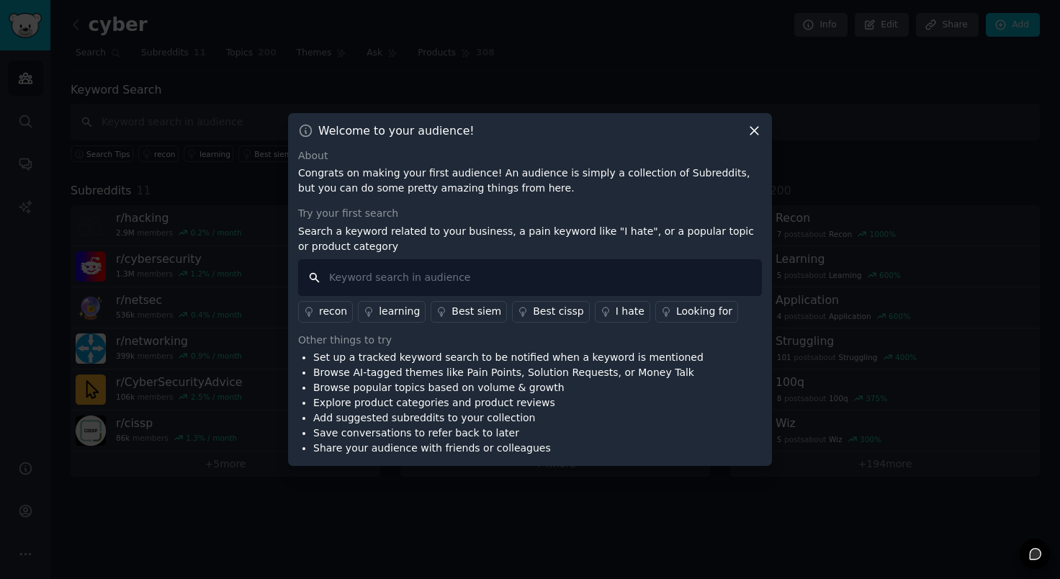
click at [429, 282] on input "text" at bounding box center [530, 277] width 464 height 37
type input "sase"
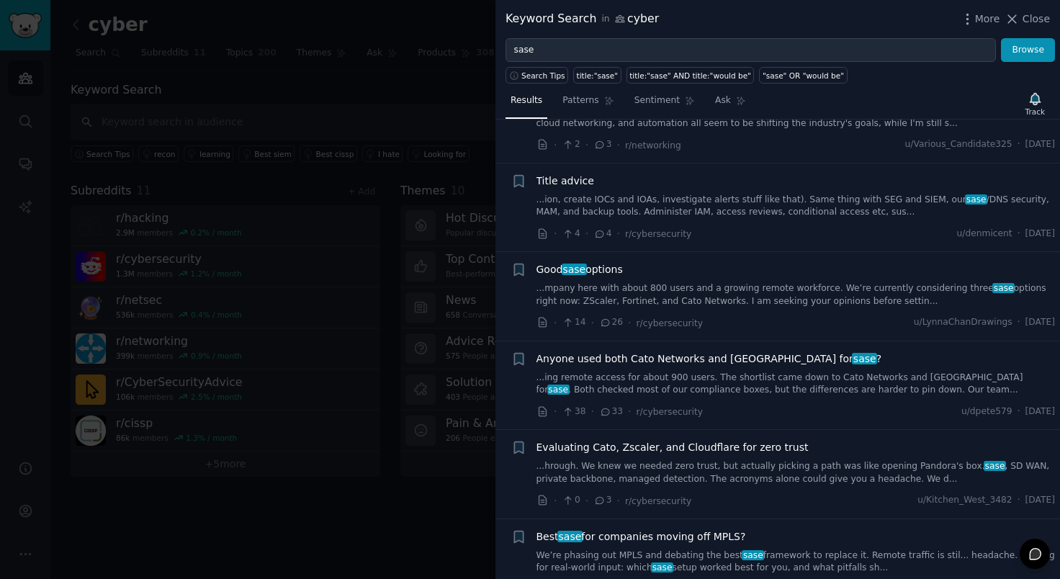
scroll to position [877, 0]
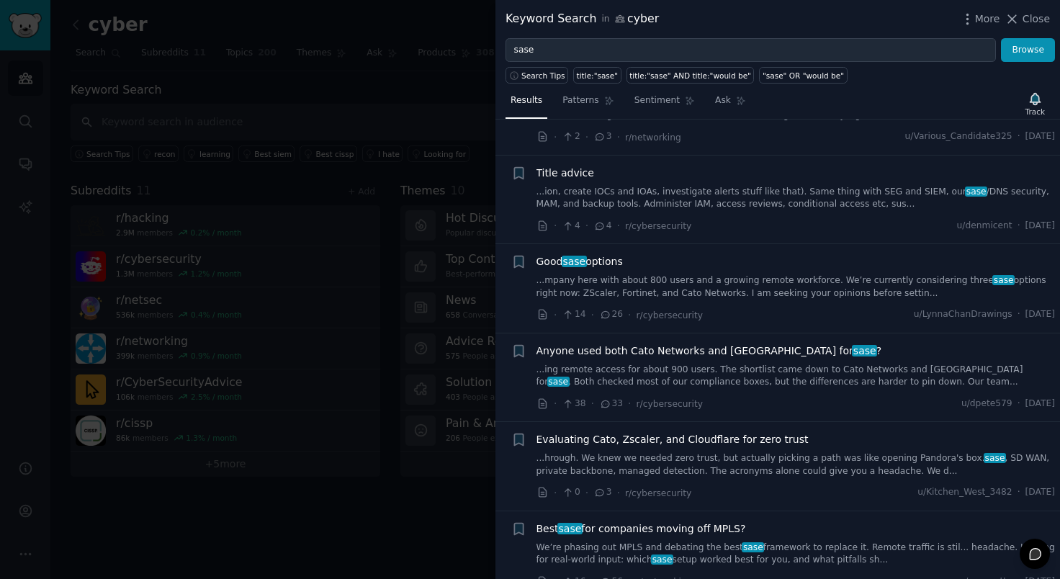
click at [656, 352] on span "Anyone used both Cato Networks and Palo Alto for sase ?" at bounding box center [710, 351] width 346 height 15
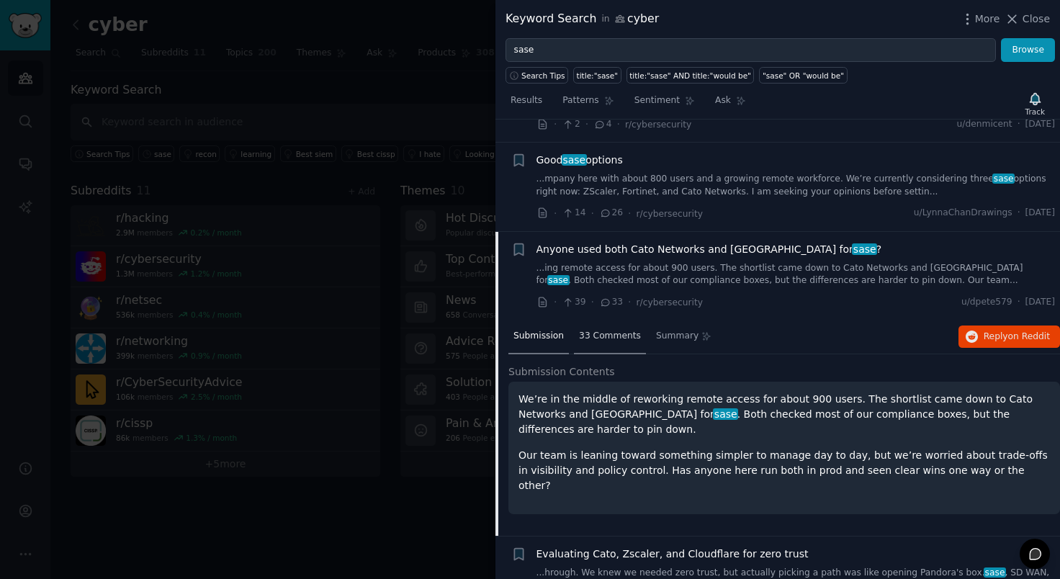
scroll to position [988, 0]
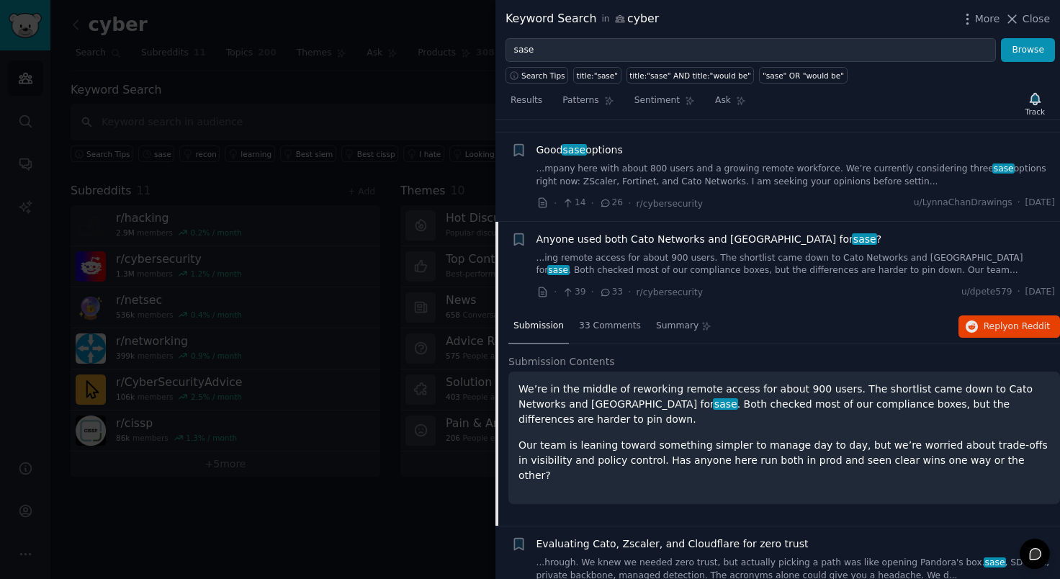
click at [909, 258] on link "...ing remote access for about 900 users. The shortlist came down to Cato Netwo…" at bounding box center [796, 264] width 519 height 25
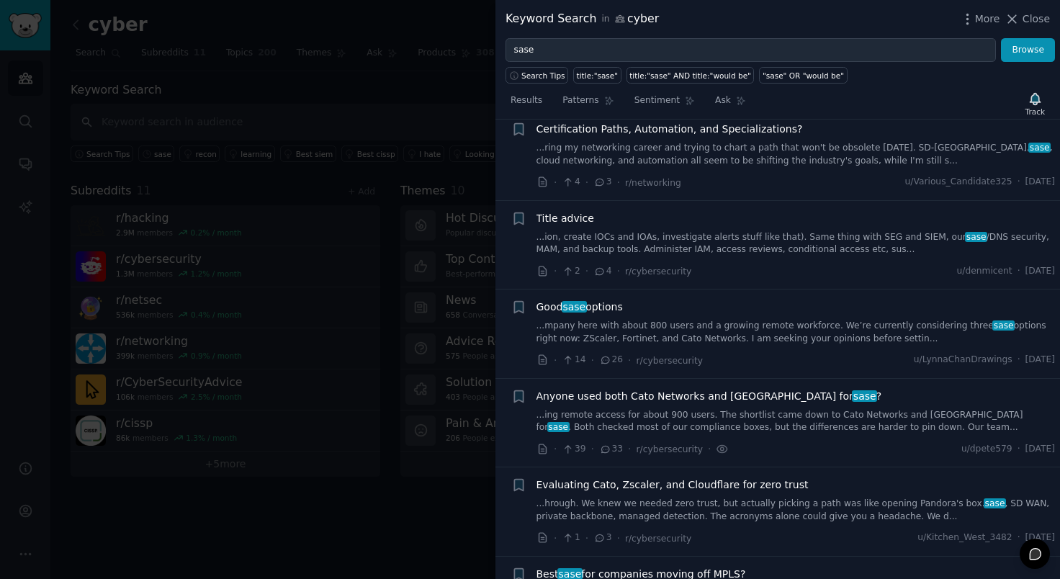
scroll to position [836, 0]
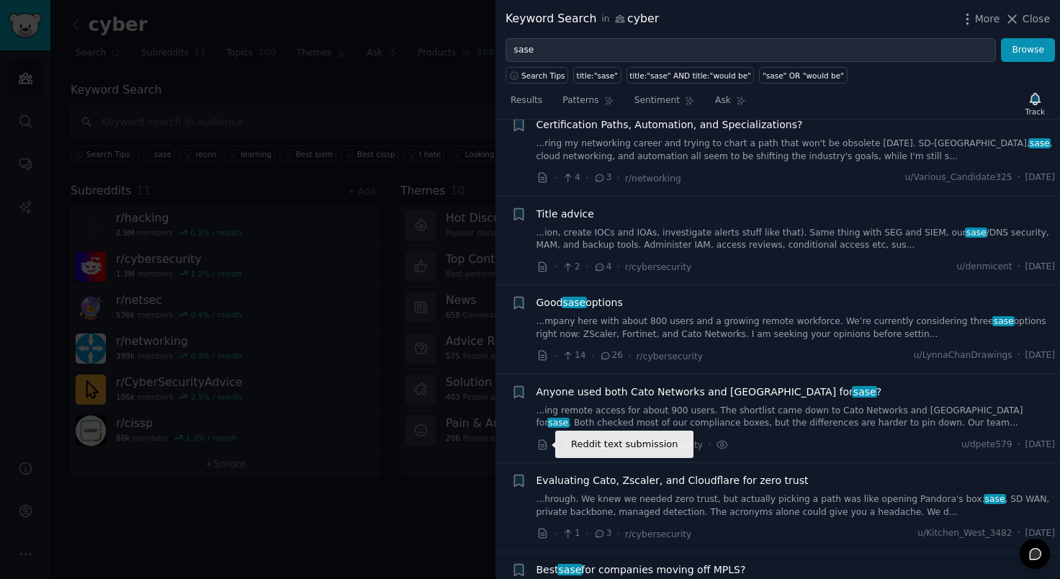
click at [542, 448] on icon at bounding box center [543, 445] width 13 height 13
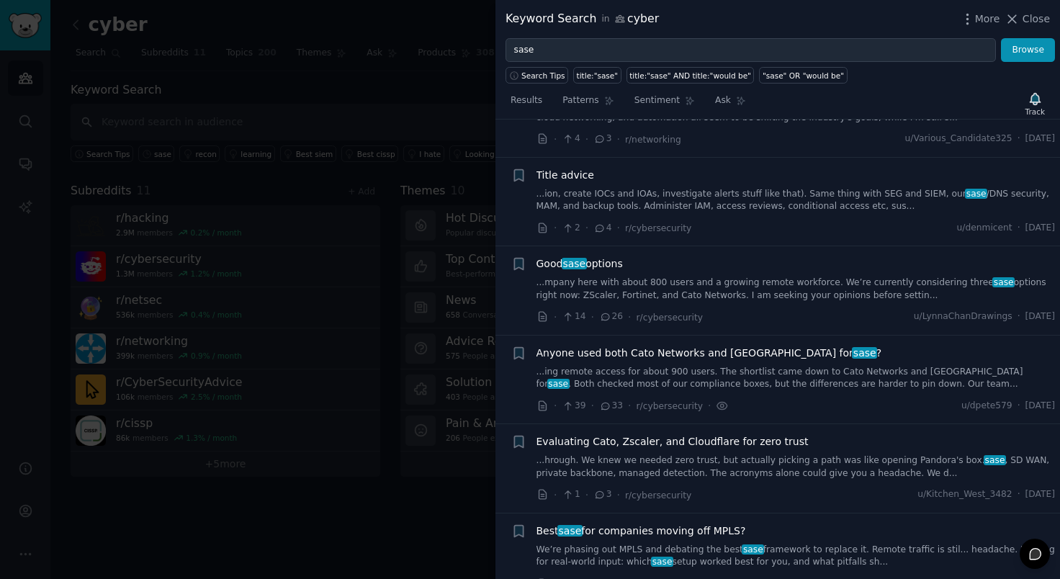
scroll to position [879, 0]
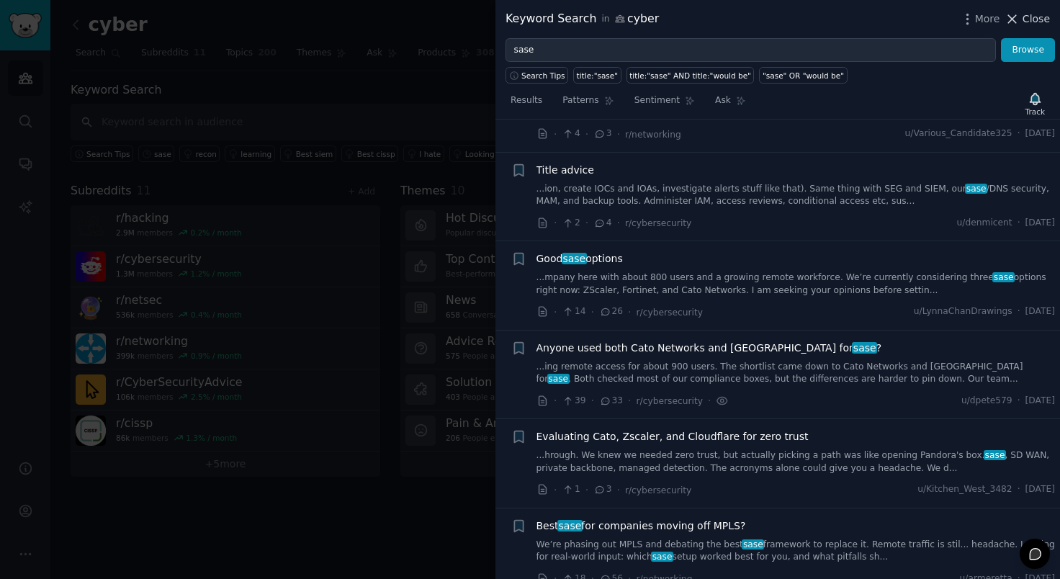
click at [1038, 19] on span "Close" at bounding box center [1036, 19] width 27 height 15
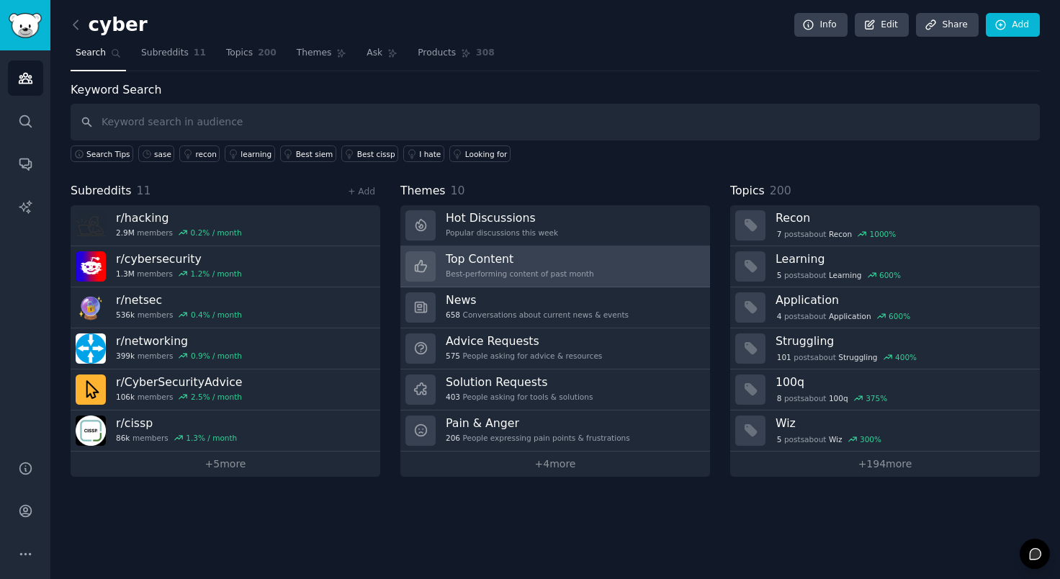
click at [507, 265] on h3 "Top Content" at bounding box center [520, 258] width 148 height 15
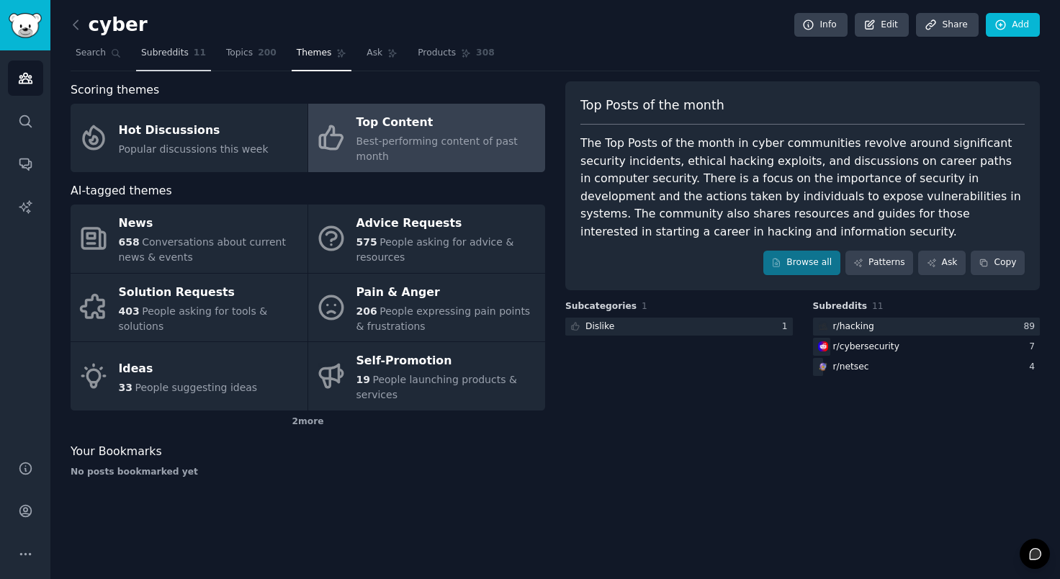
click at [151, 61] on link "Subreddits 11" at bounding box center [173, 57] width 75 height 30
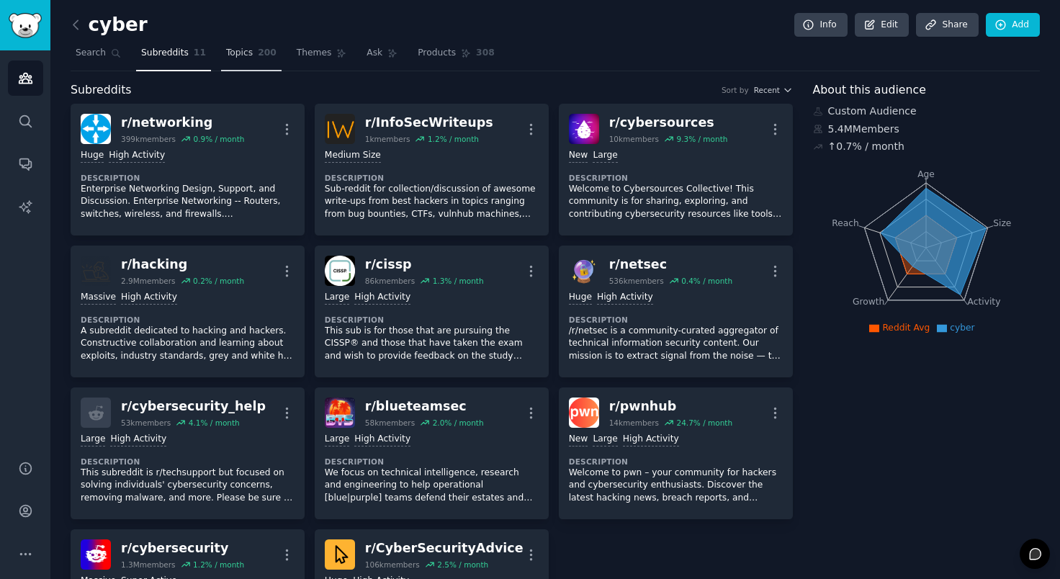
click at [246, 48] on span "Topics" at bounding box center [239, 53] width 27 height 13
